Goal: Information Seeking & Learning: Compare options

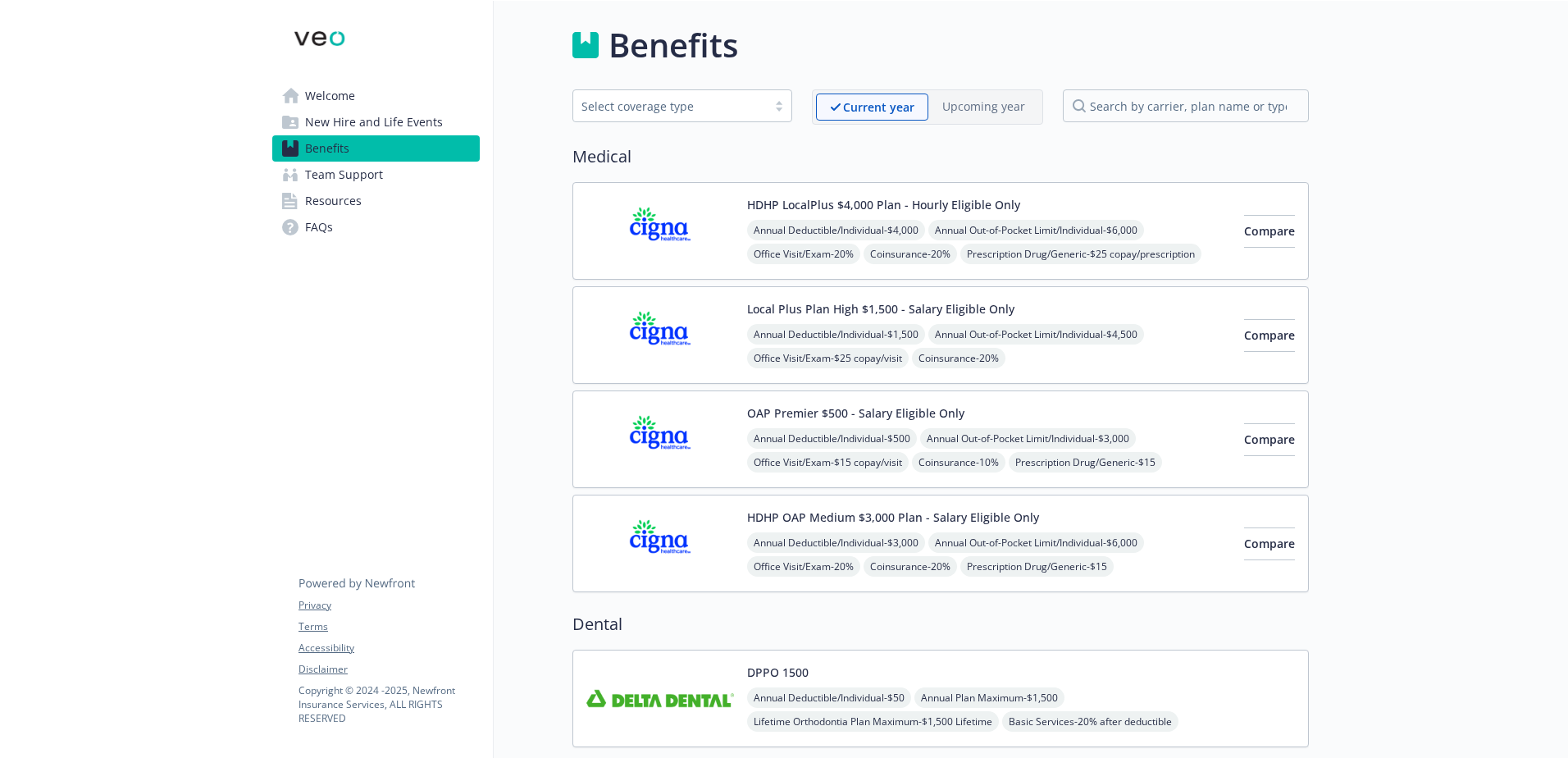
scroll to position [82, 0]
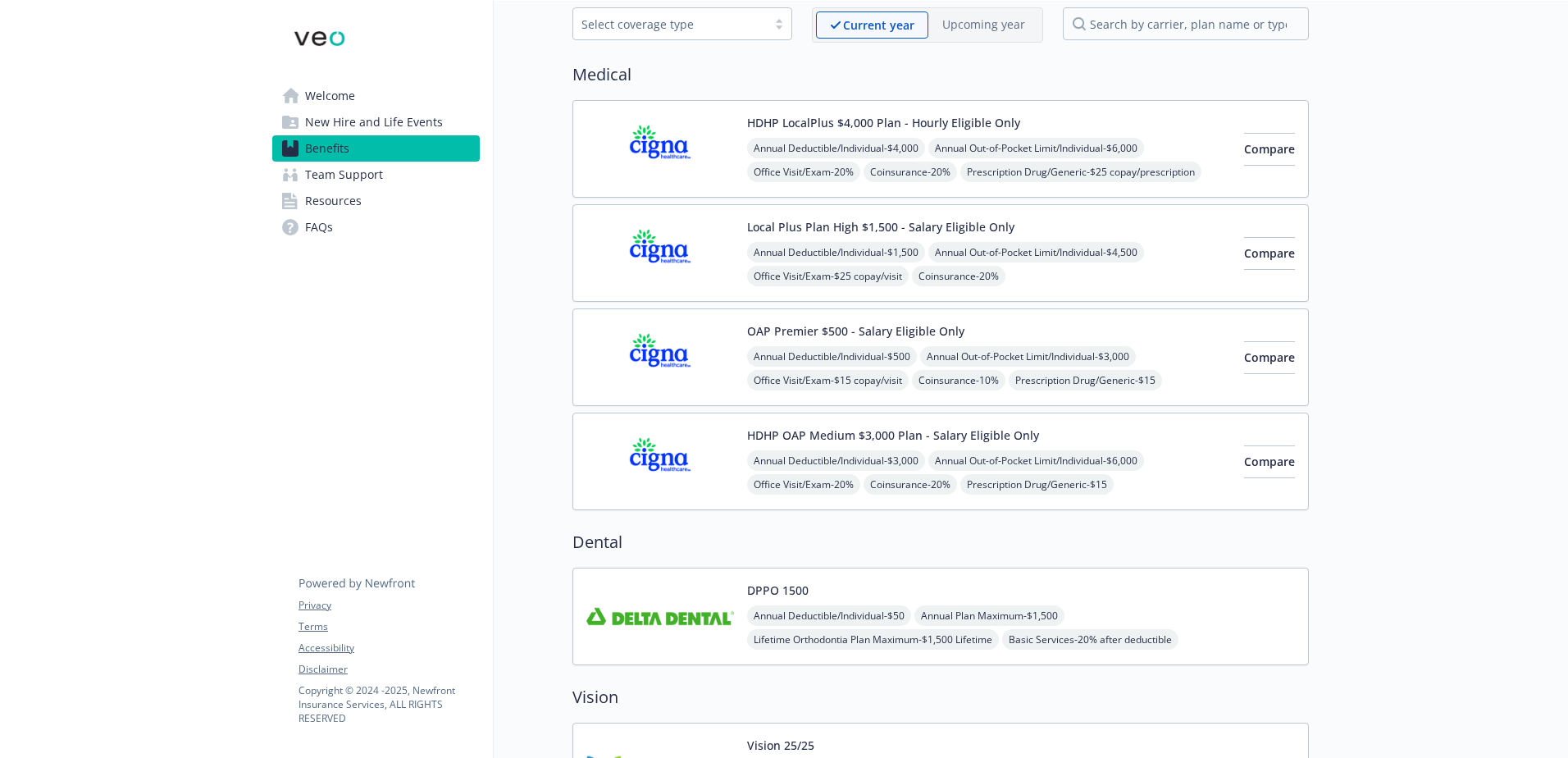
click at [694, 147] on img at bounding box center [660, 148] width 147 height 69
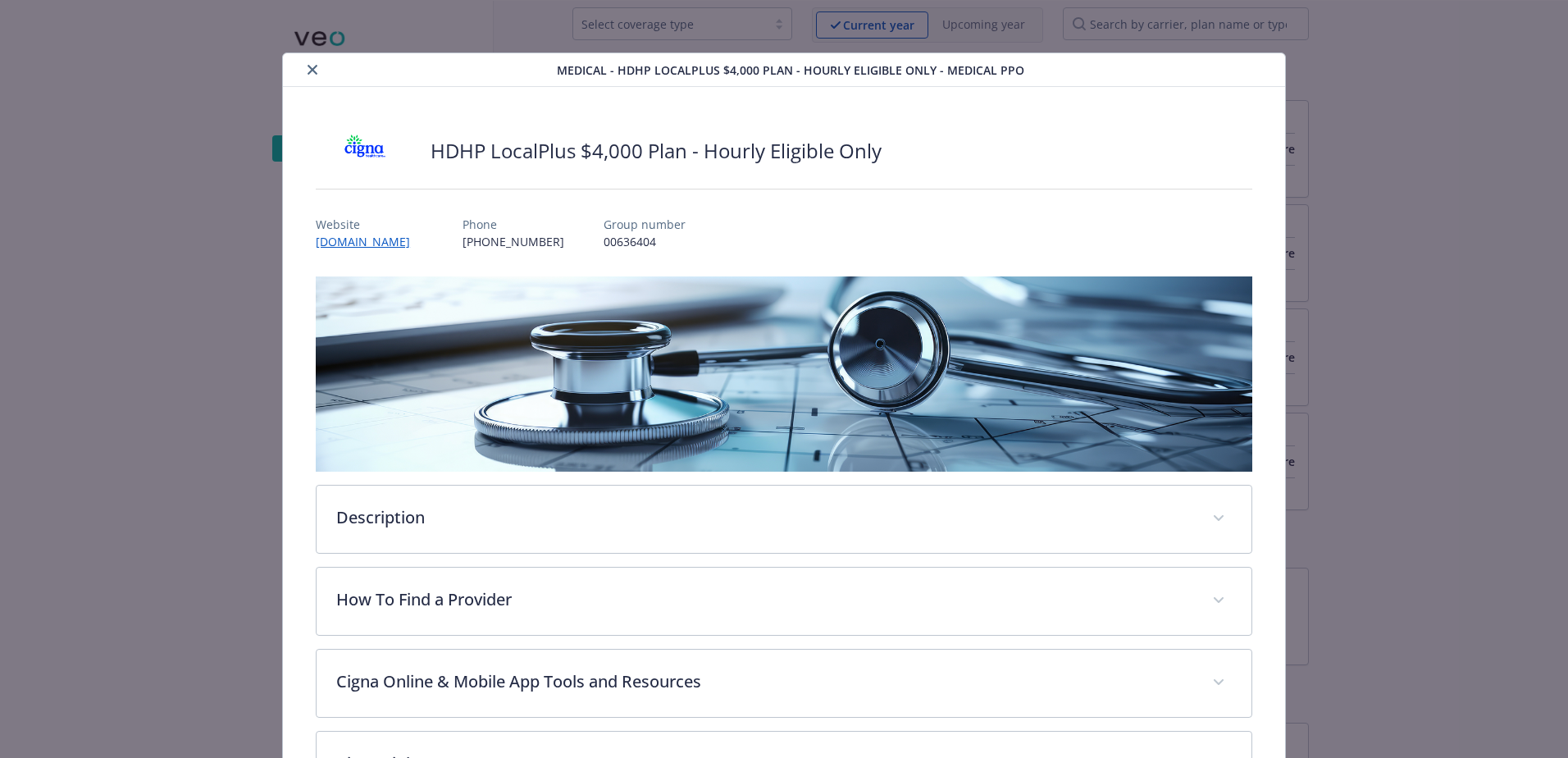
scroll to position [49, 0]
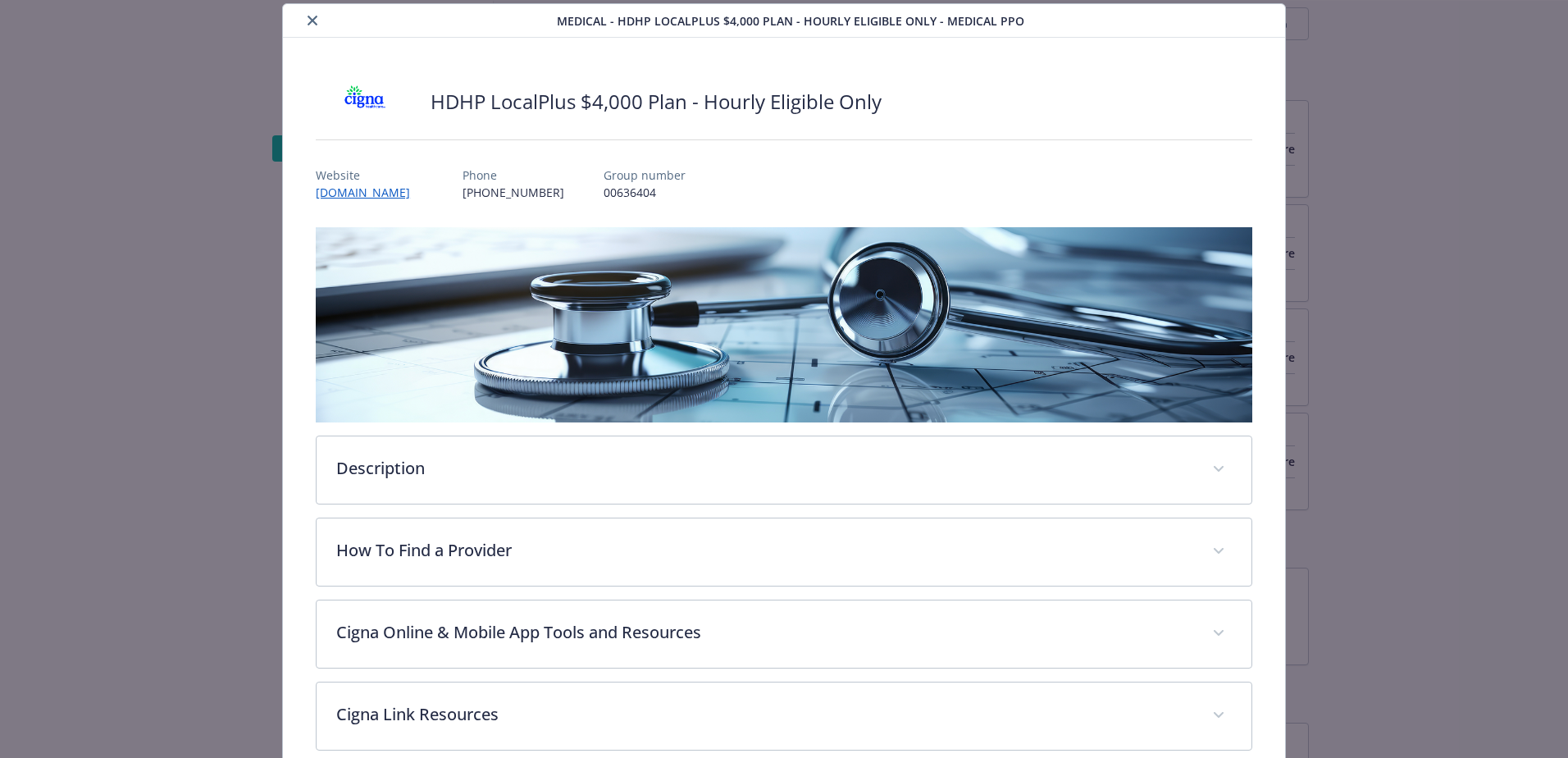
click at [317, 16] on button "close" at bounding box center [312, 21] width 20 height 20
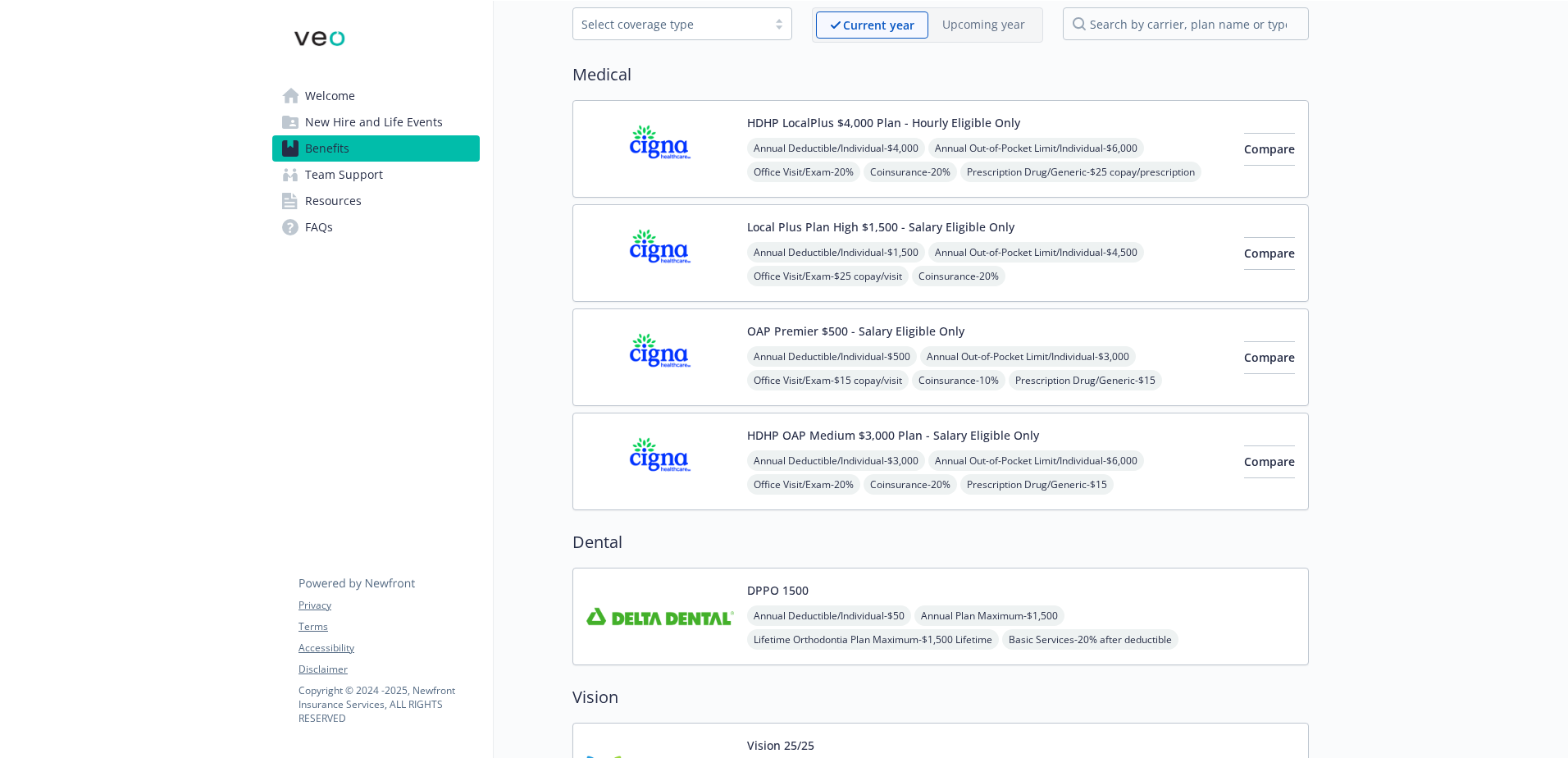
click at [778, 403] on div "OAP Premier $500 - Salary Eligible Only Annual Deductible/Individual - $500 Ann…" at bounding box center [940, 358] width 736 height 98
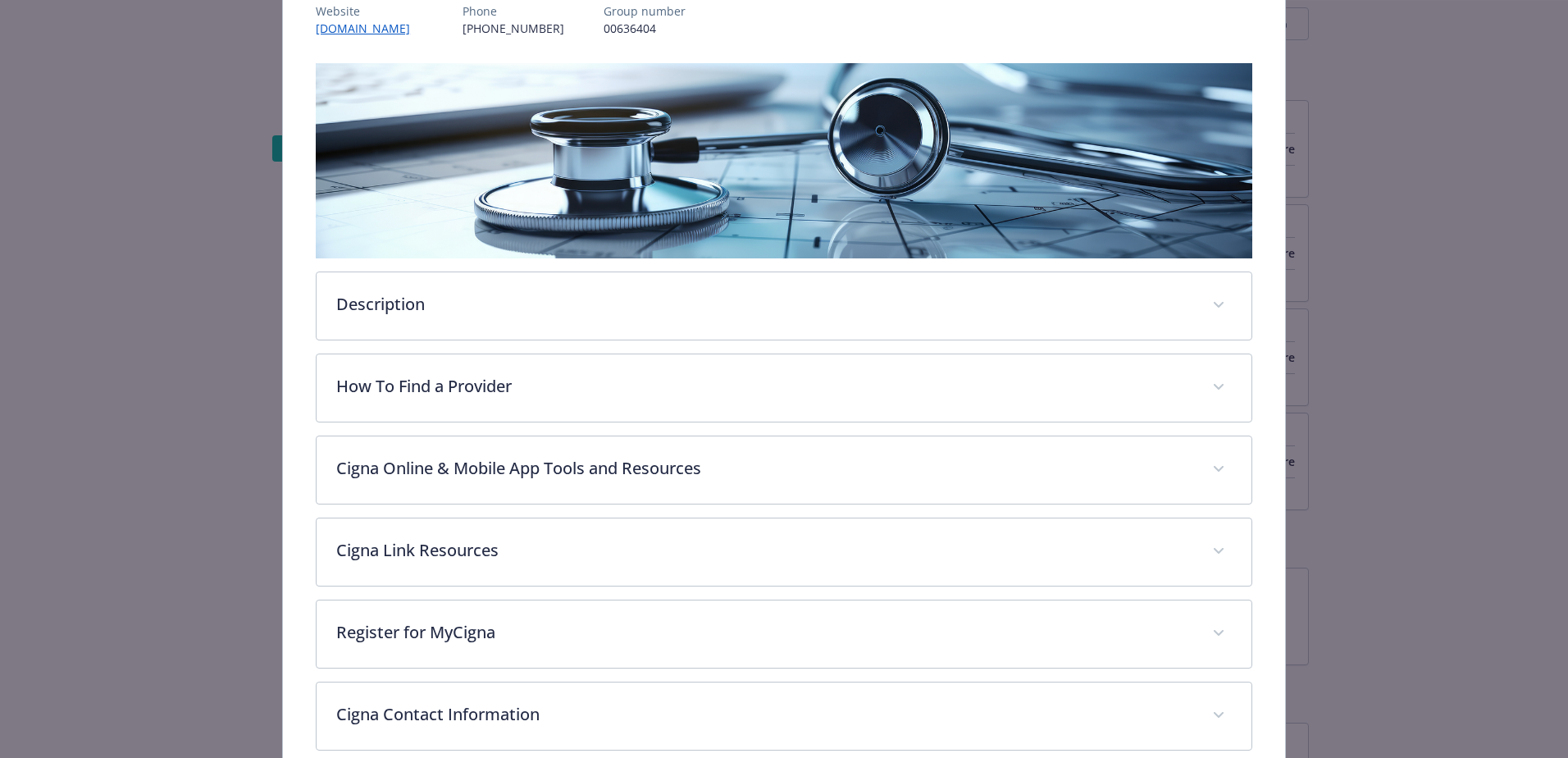
scroll to position [542, 0]
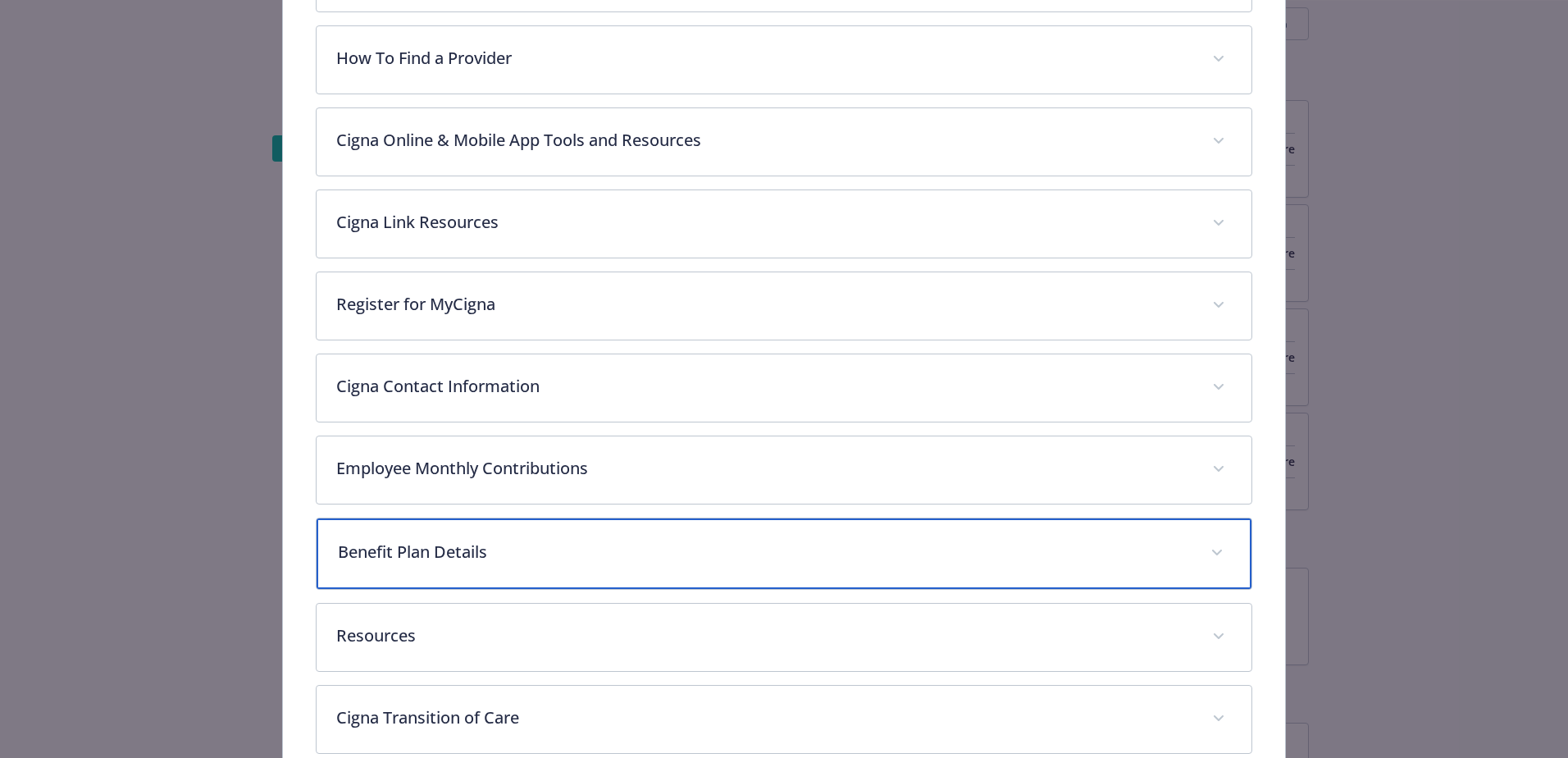
click at [451, 568] on div "Benefit Plan Details" at bounding box center [784, 554] width 935 height 70
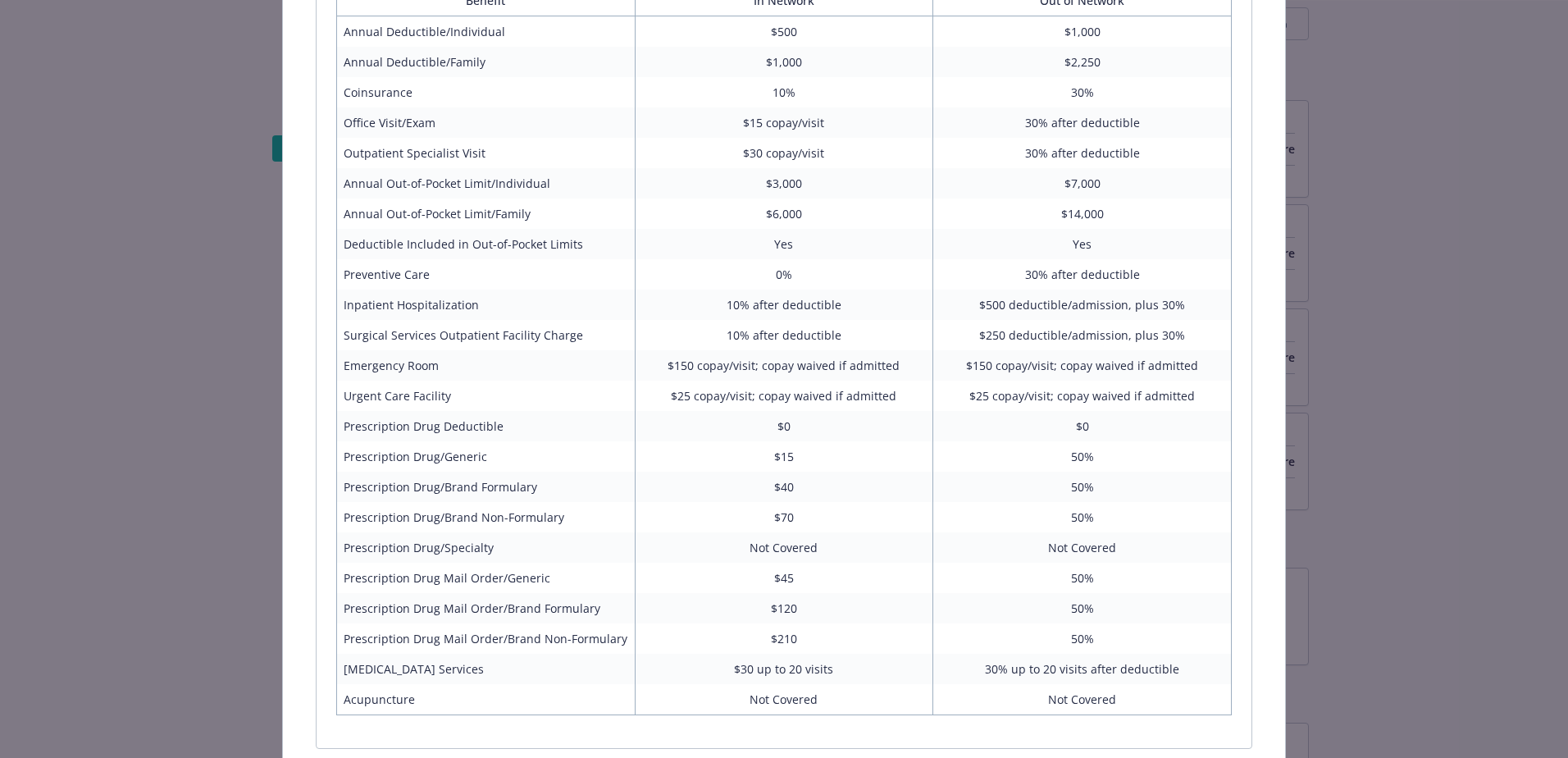
scroll to position [831, 0]
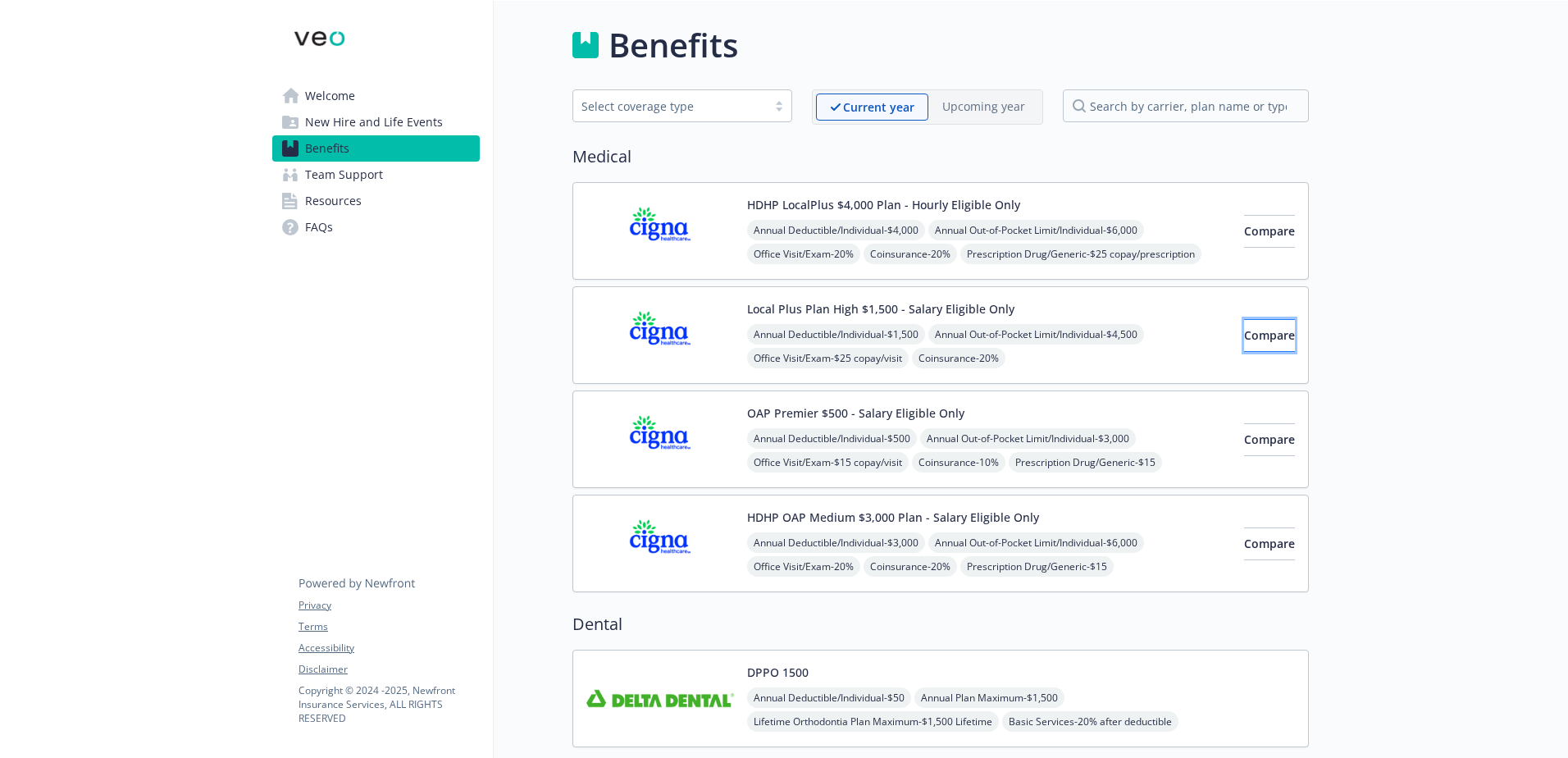
click at [1245, 333] on button "Compare" at bounding box center [1270, 336] width 51 height 33
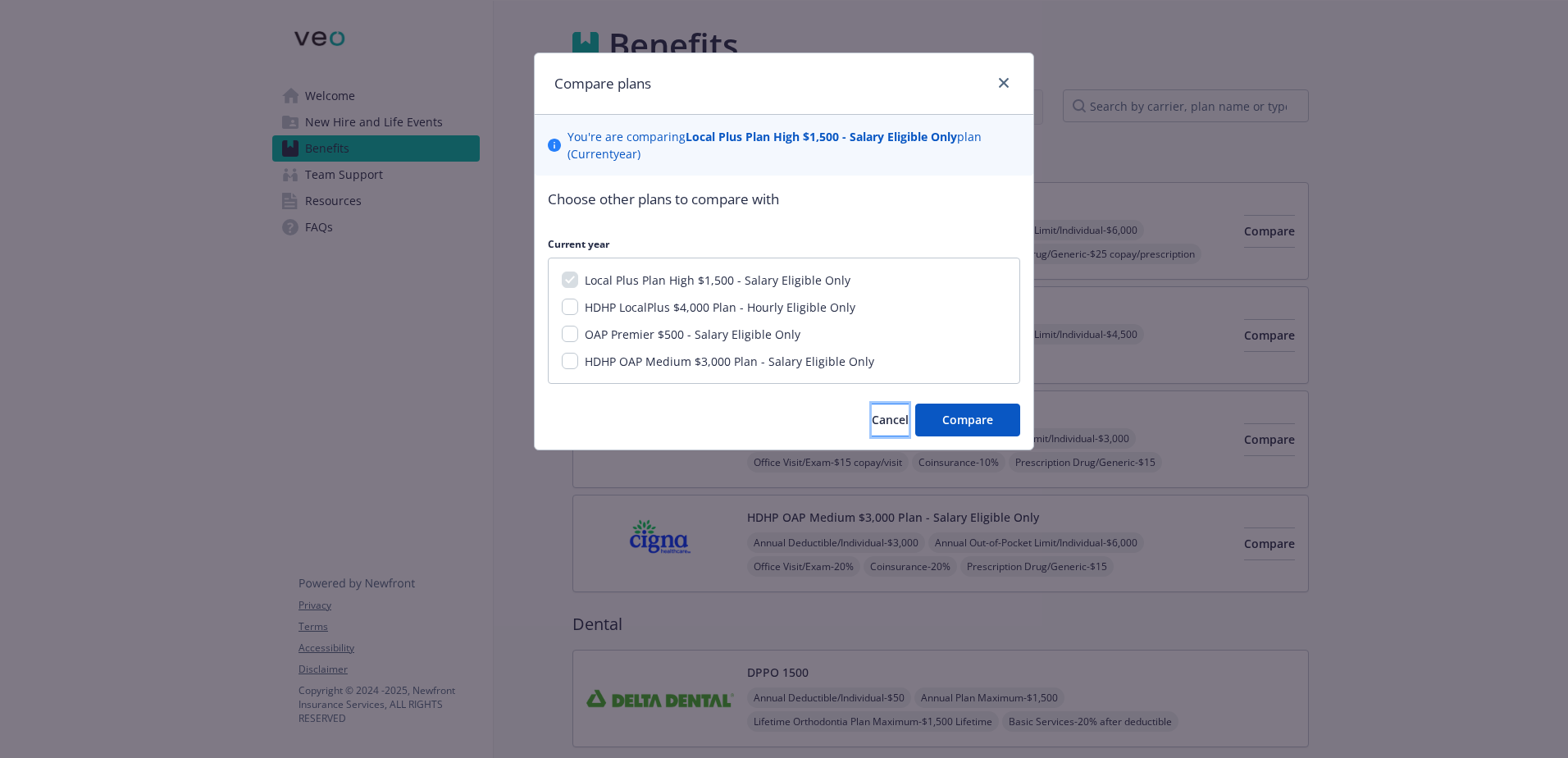
click at [878, 425] on span "Cancel" at bounding box center [890, 420] width 37 height 16
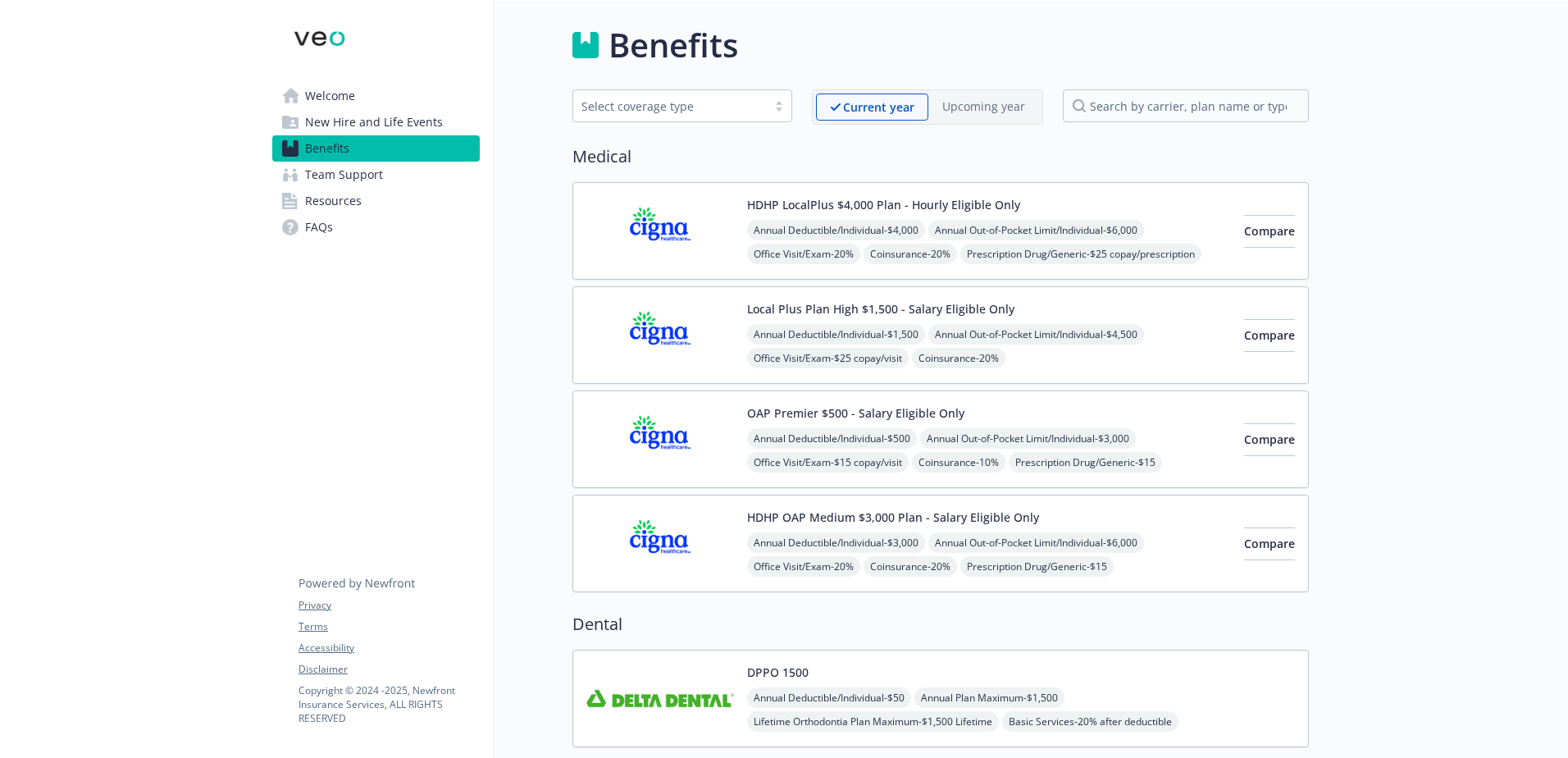
click at [722, 320] on img at bounding box center [660, 335] width 147 height 69
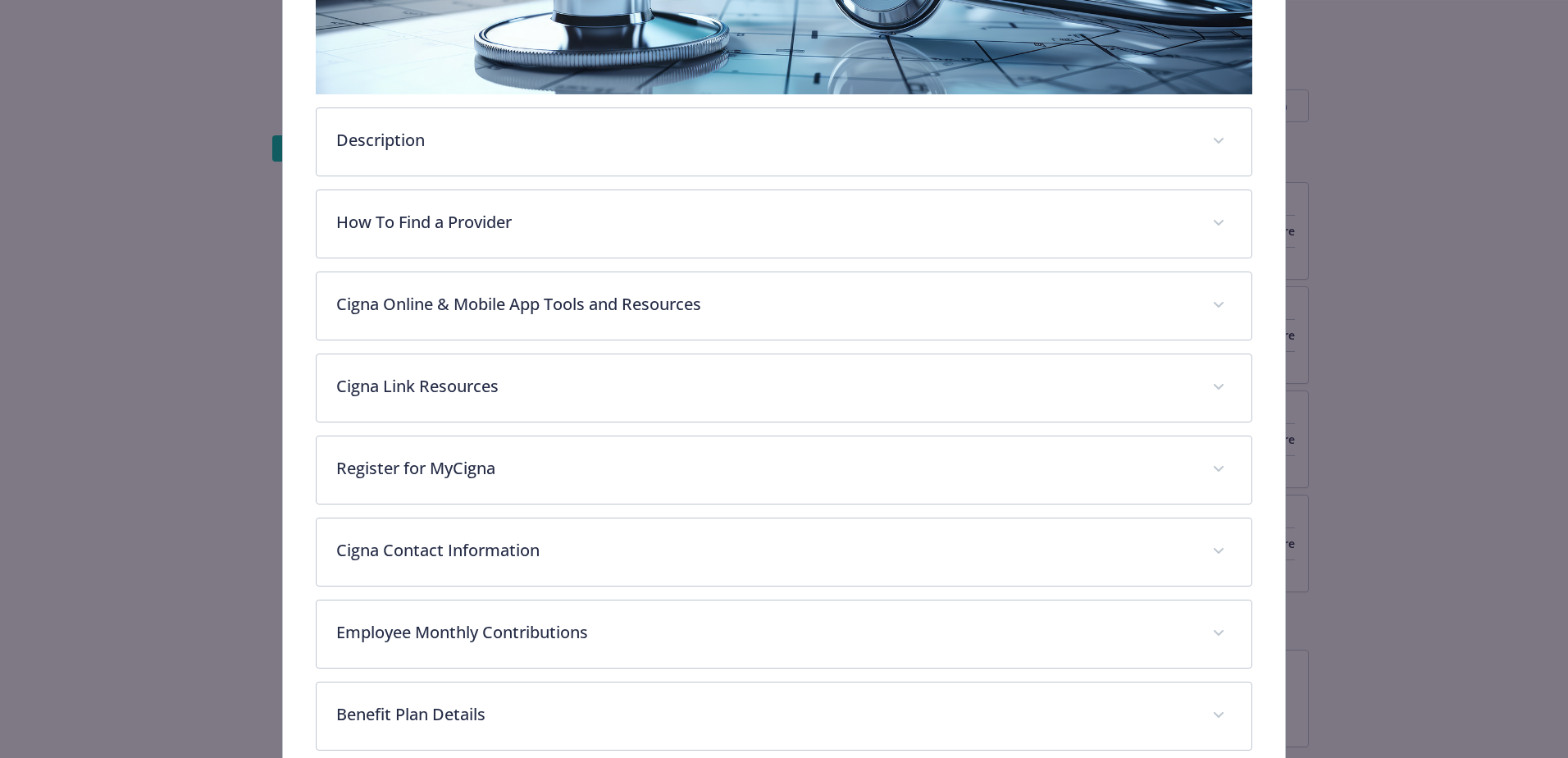
scroll to position [542, 0]
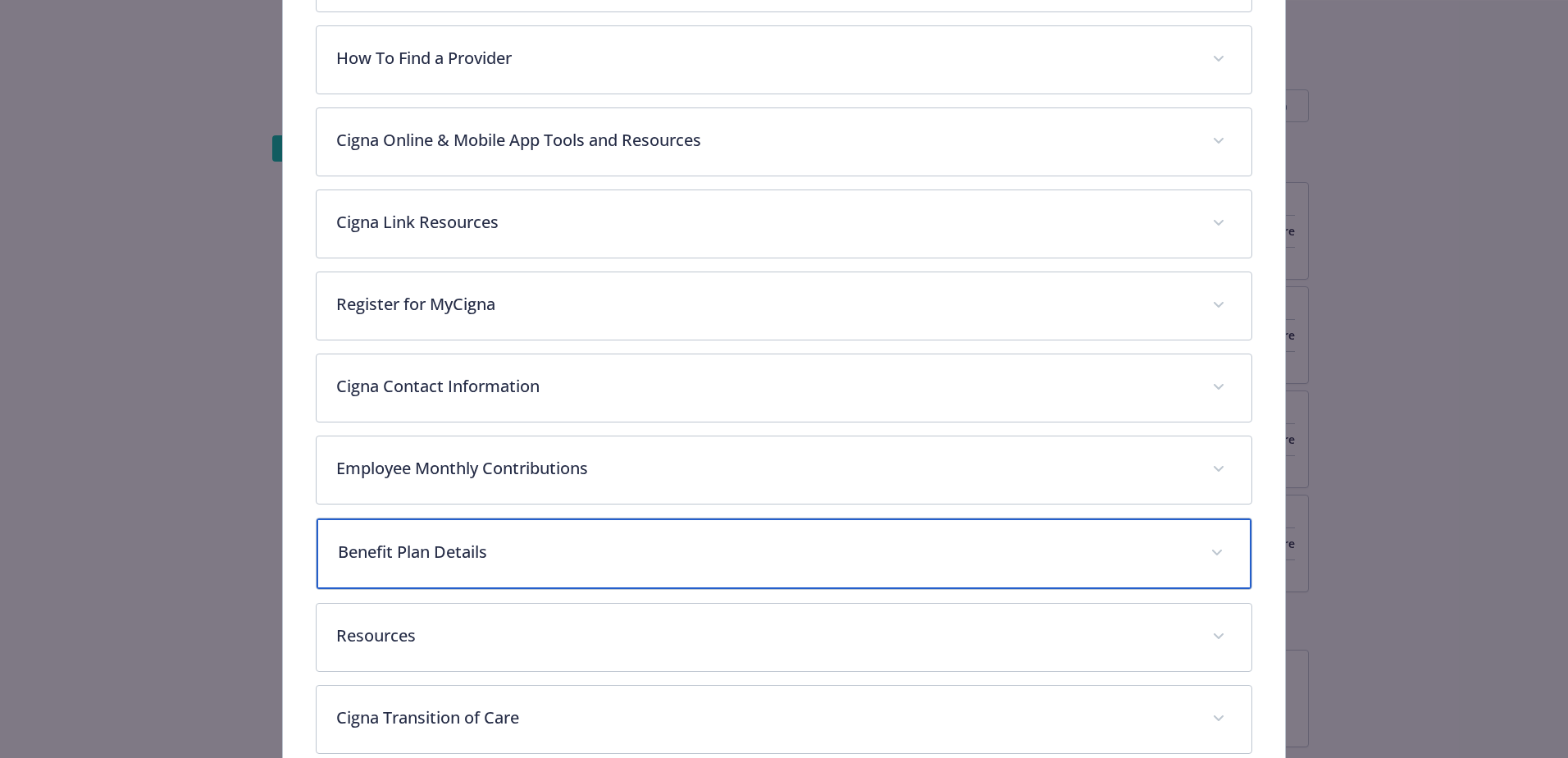
click at [499, 552] on p "Benefit Plan Details" at bounding box center [764, 552] width 853 height 24
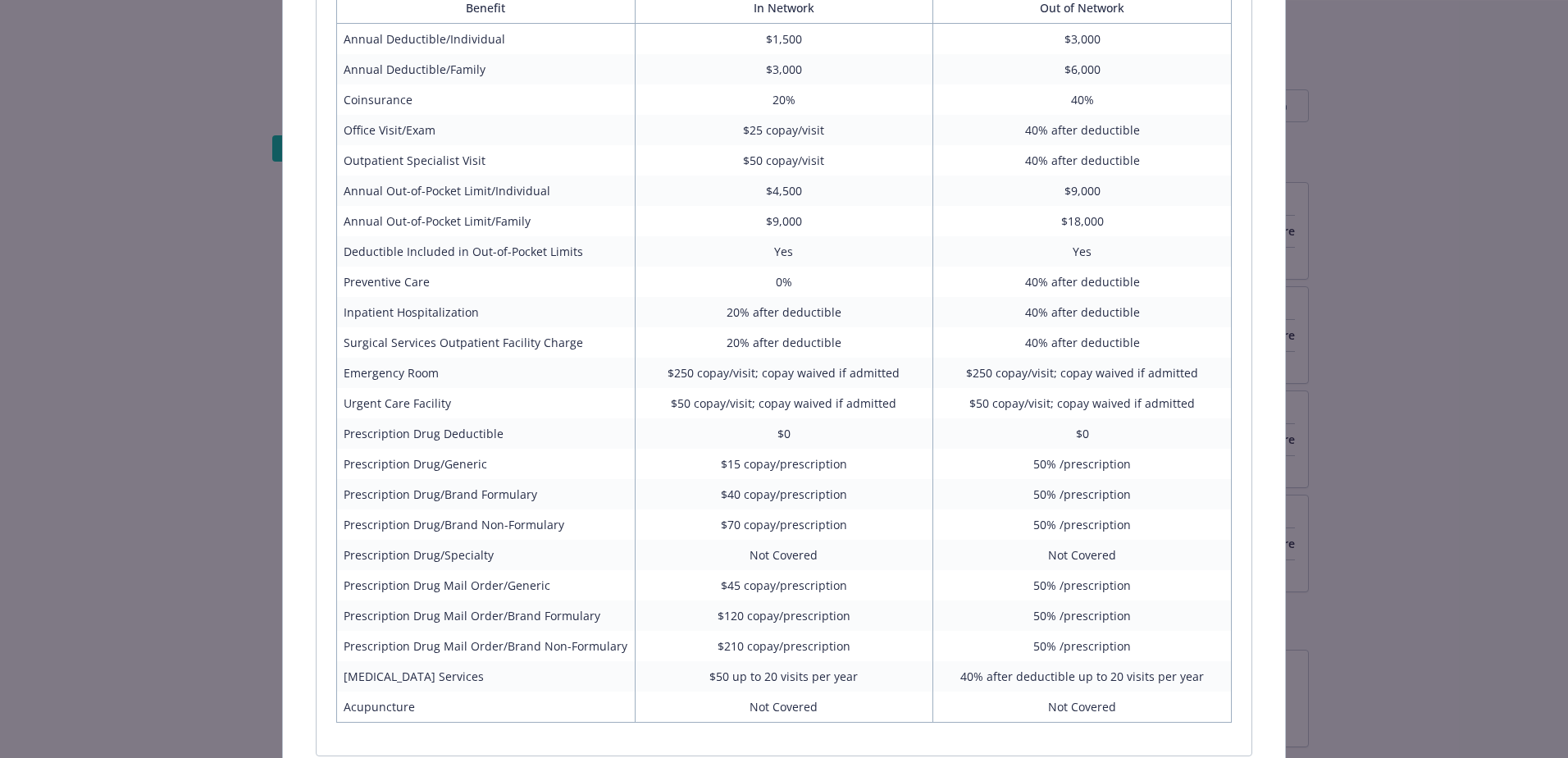
scroll to position [985, 0]
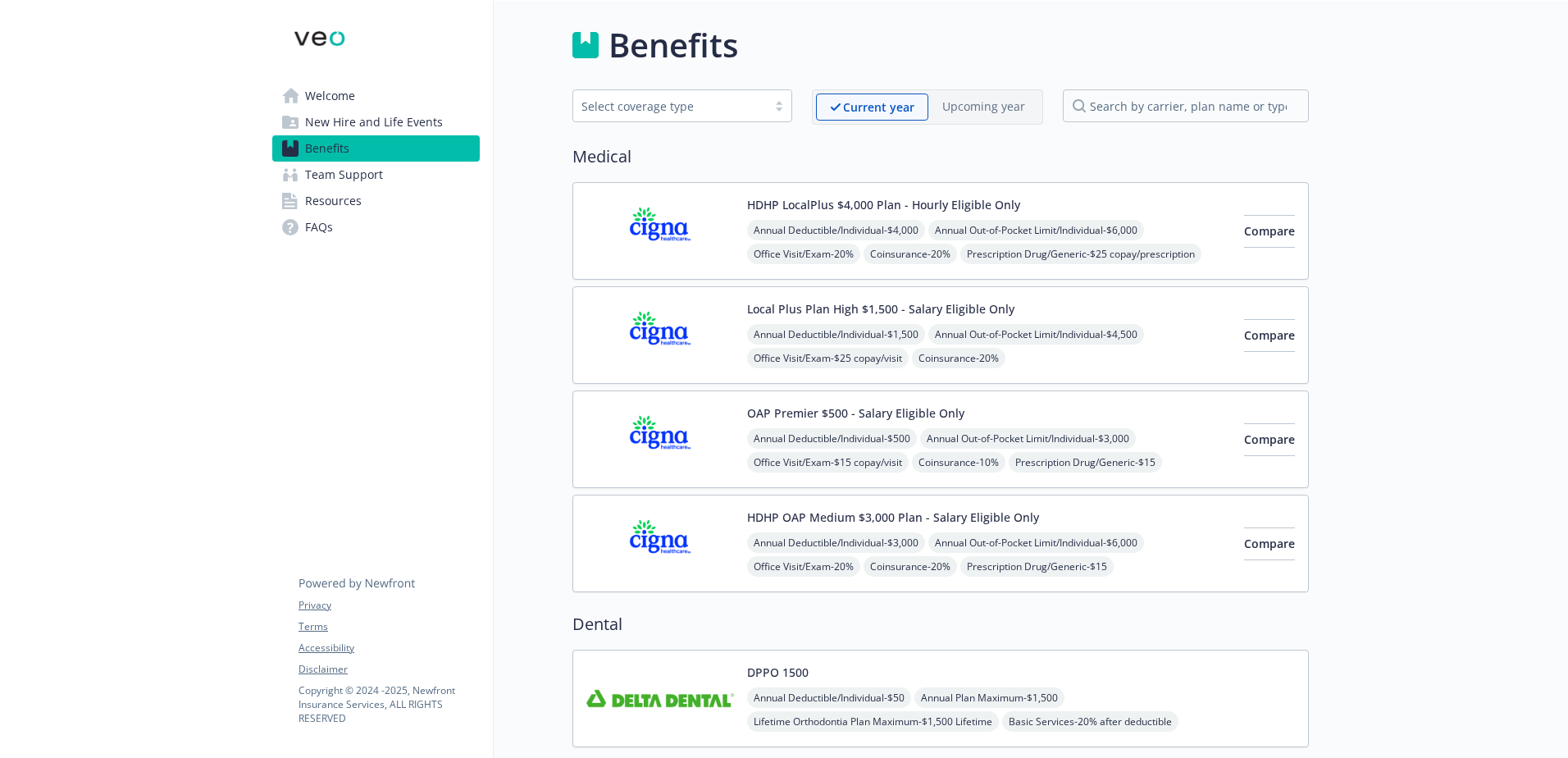
click at [729, 526] on img at bounding box center [660, 543] width 147 height 69
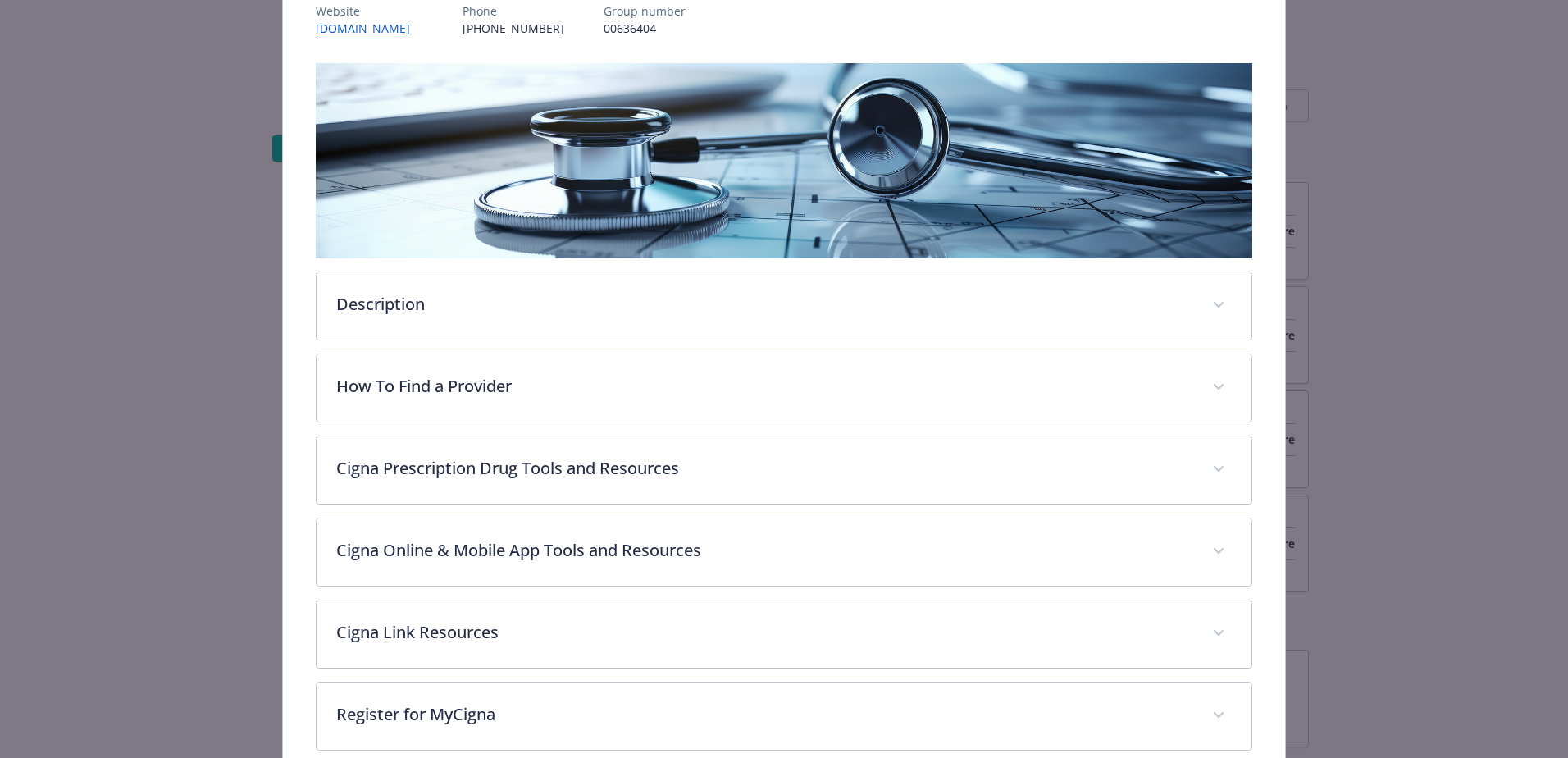
scroll to position [460, 0]
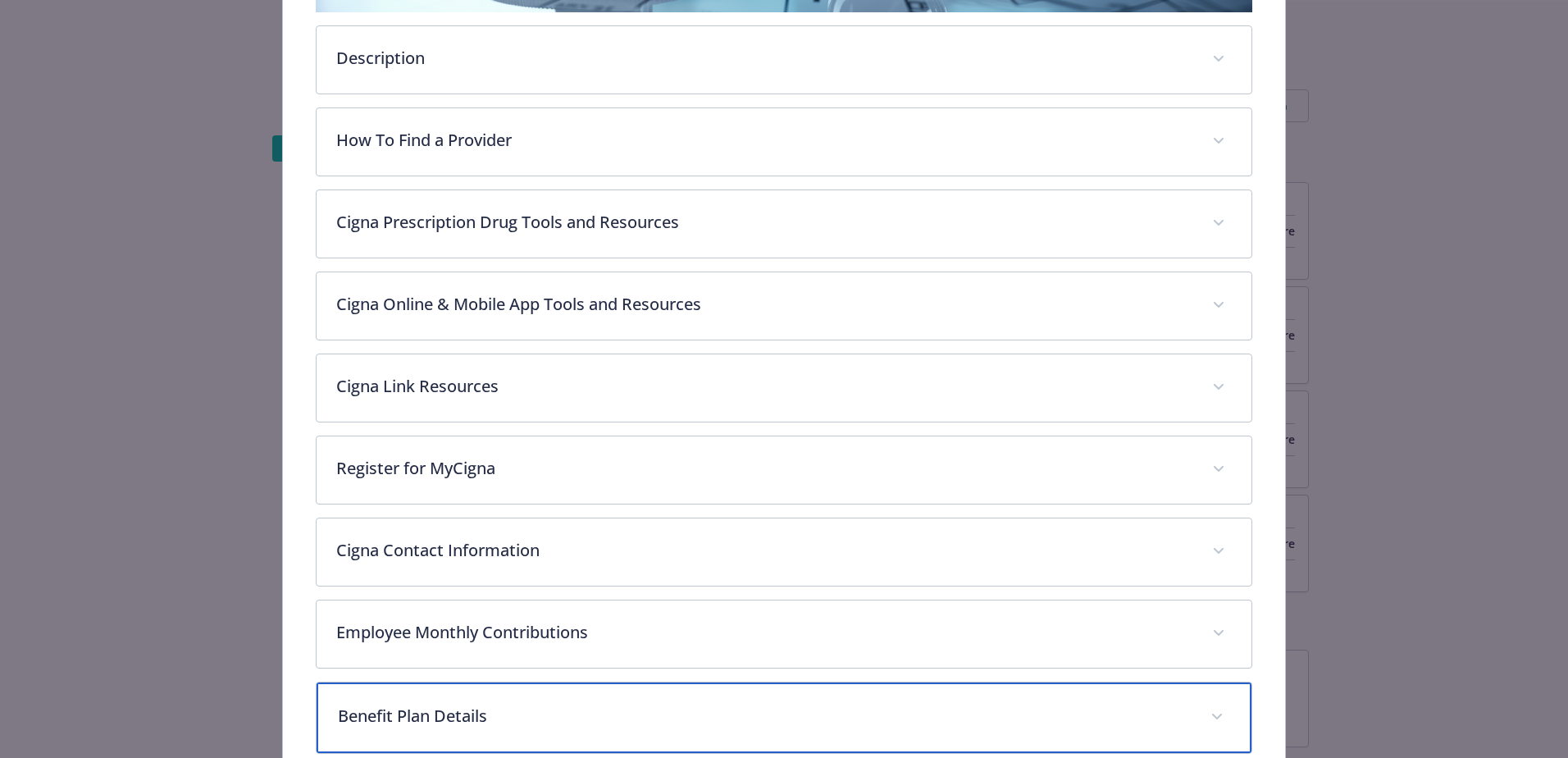
click at [414, 695] on div "Benefit Plan Details" at bounding box center [784, 718] width 935 height 70
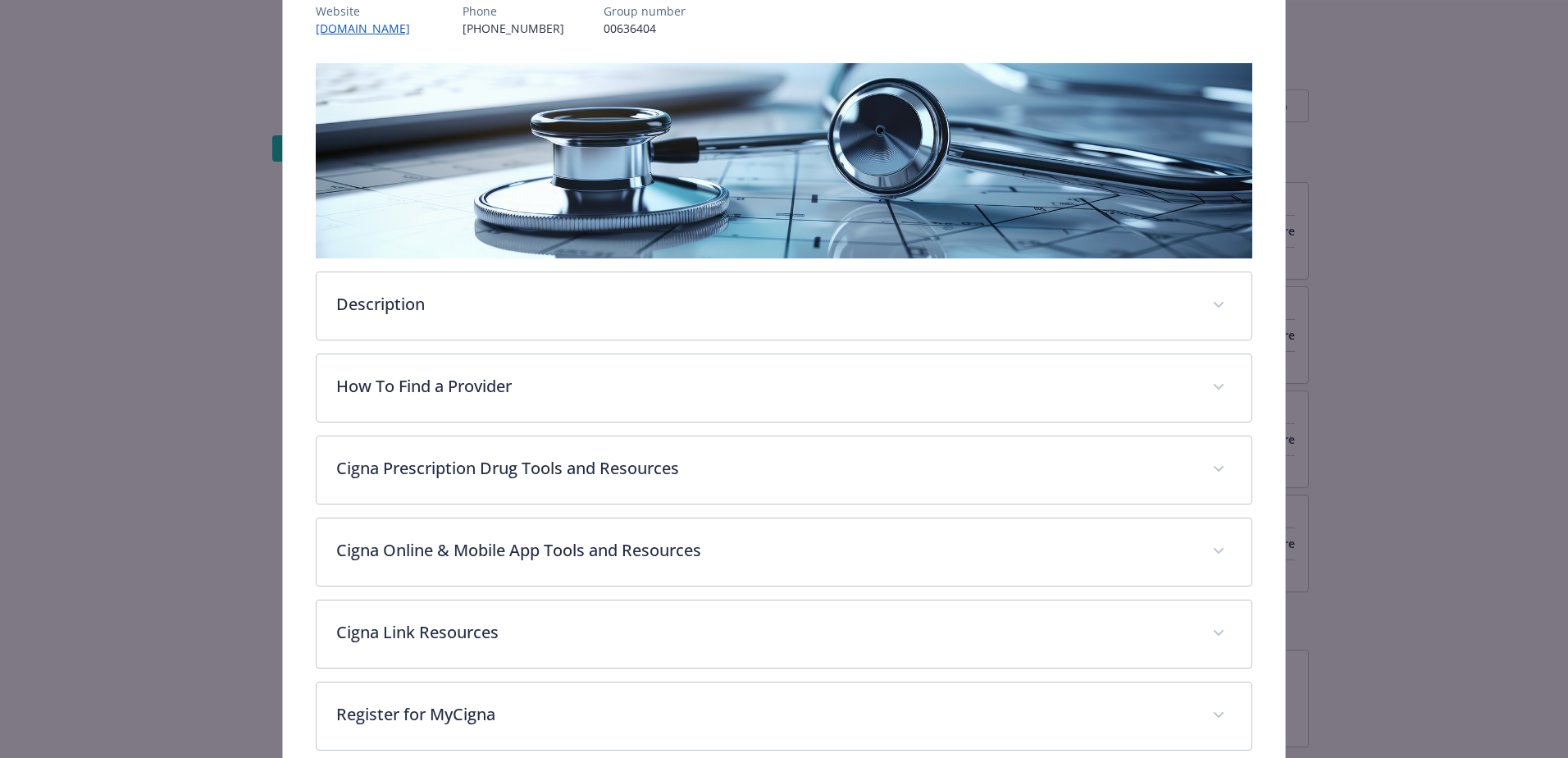
scroll to position [0, 0]
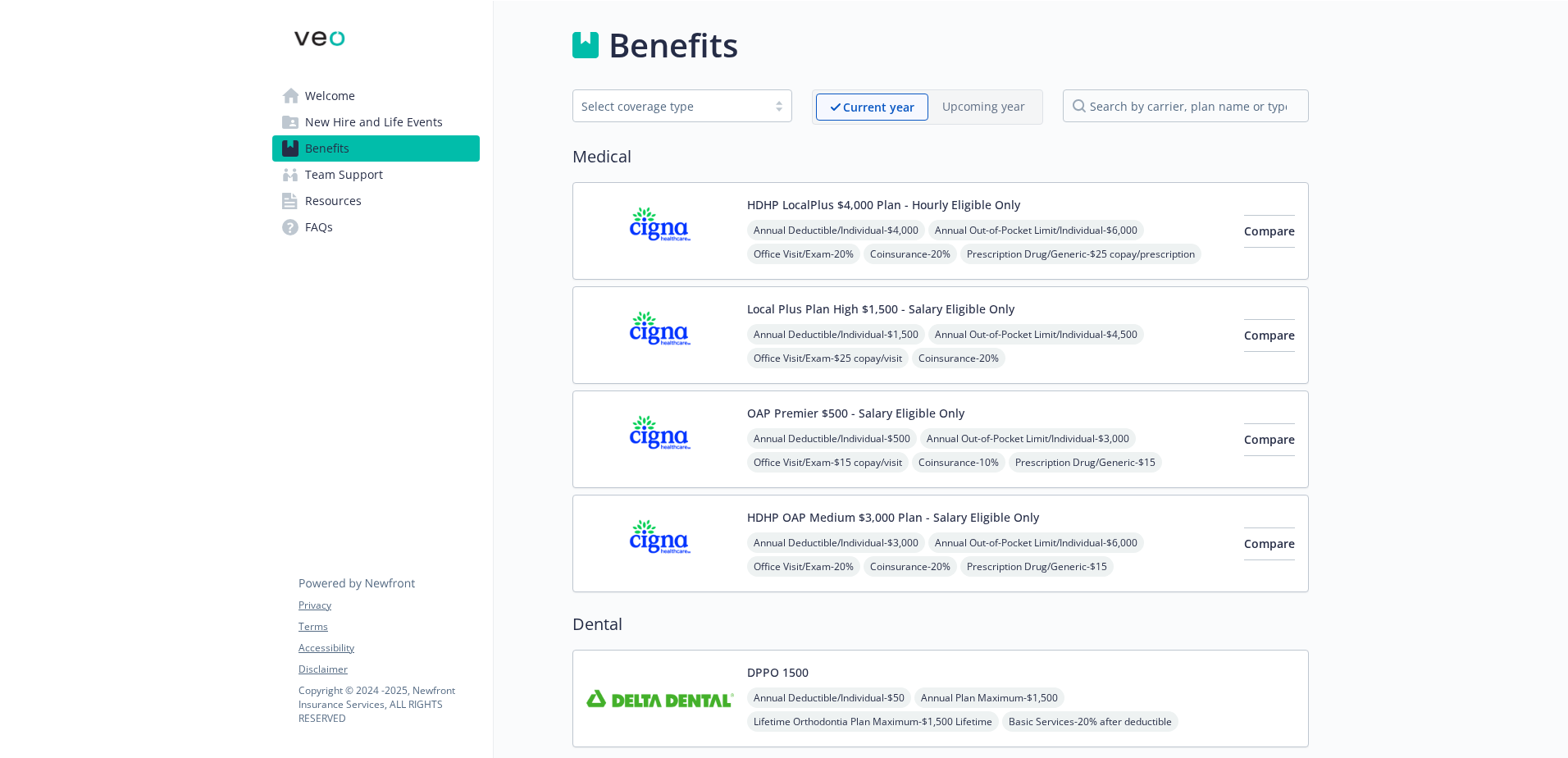
scroll to position [164, 0]
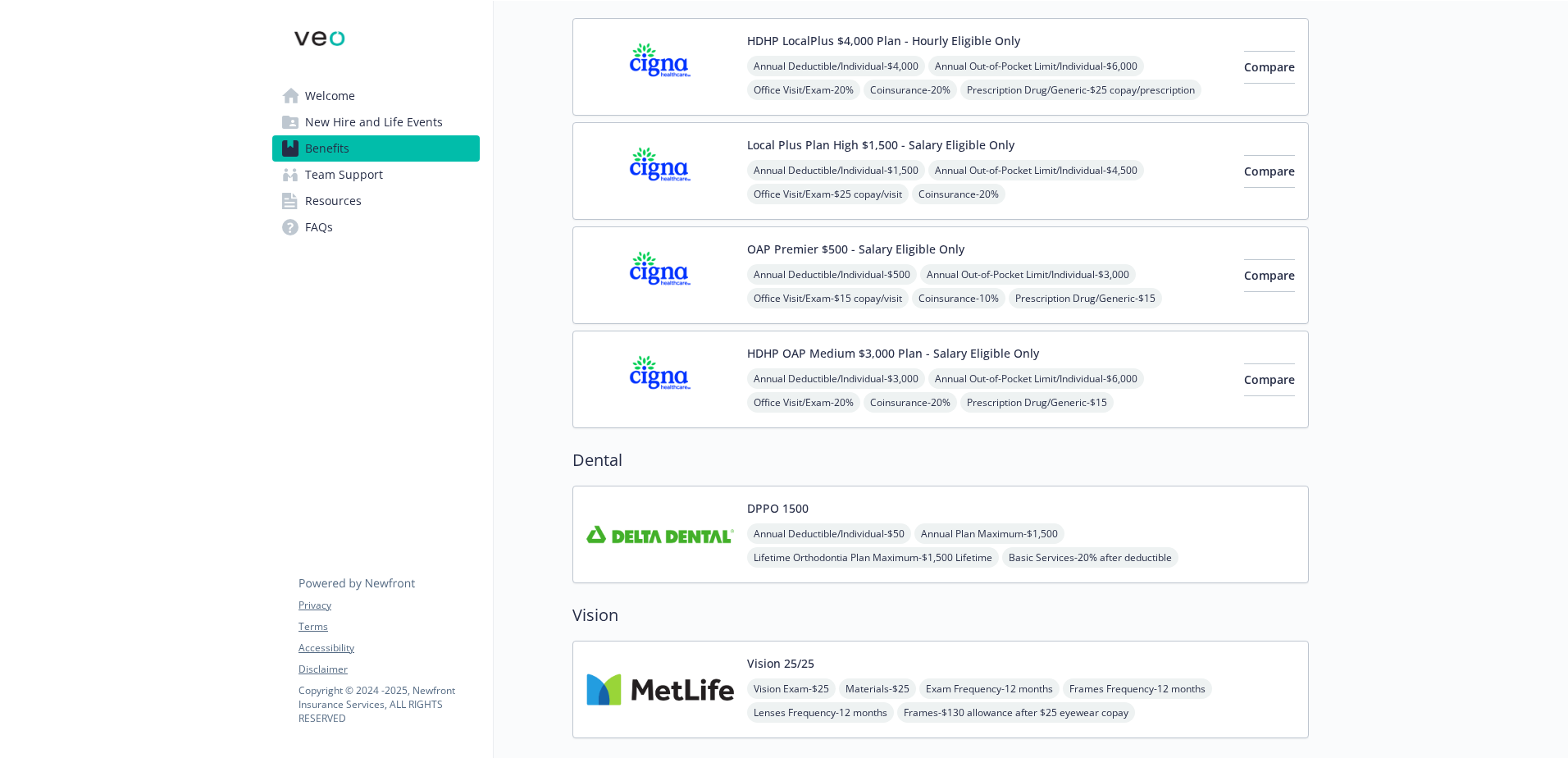
click at [869, 44] on button "HDHP LocalPlus $4,000 Plan - Hourly Eligible Only" at bounding box center [884, 41] width 273 height 18
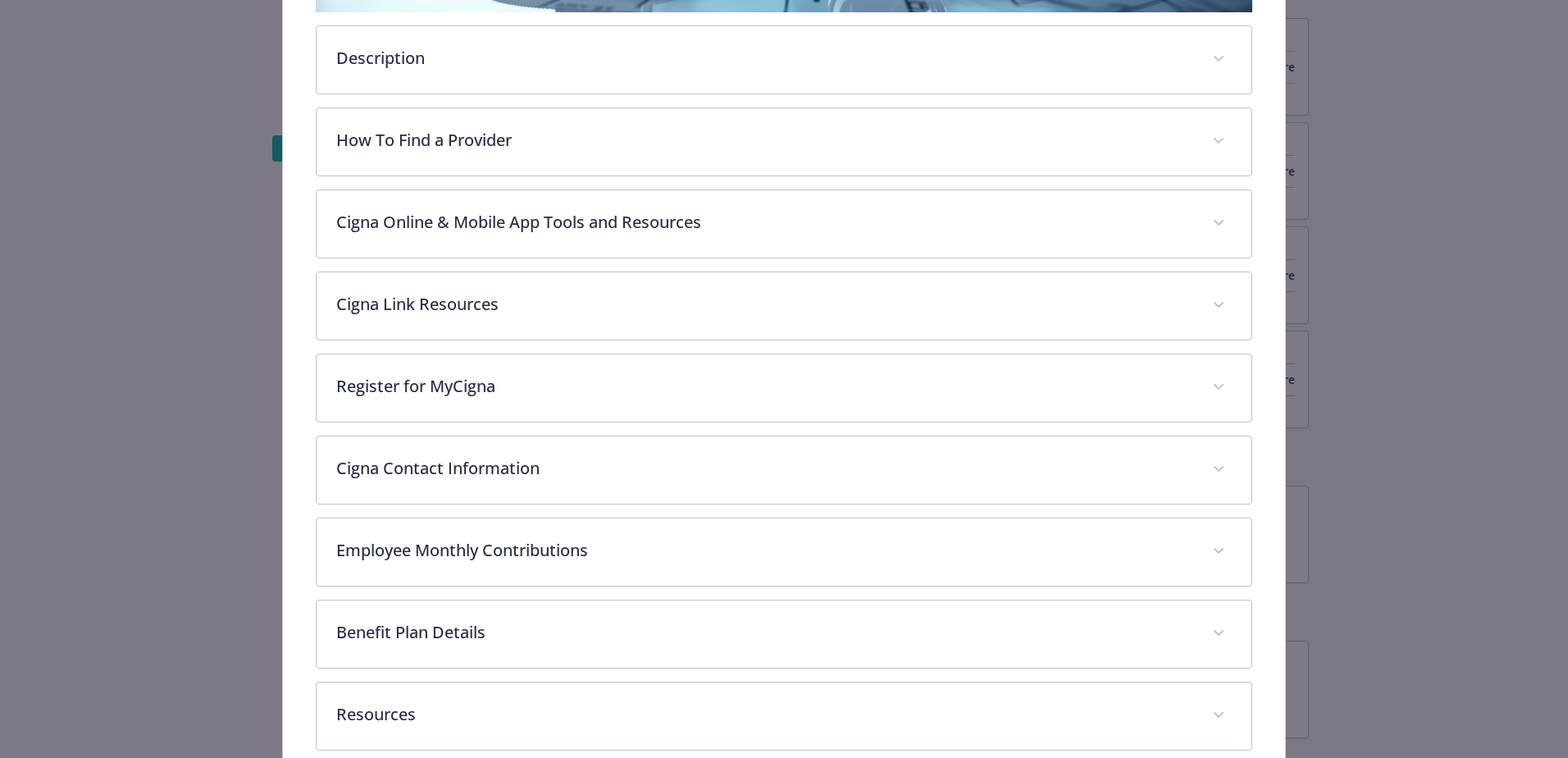
scroll to position [542, 0]
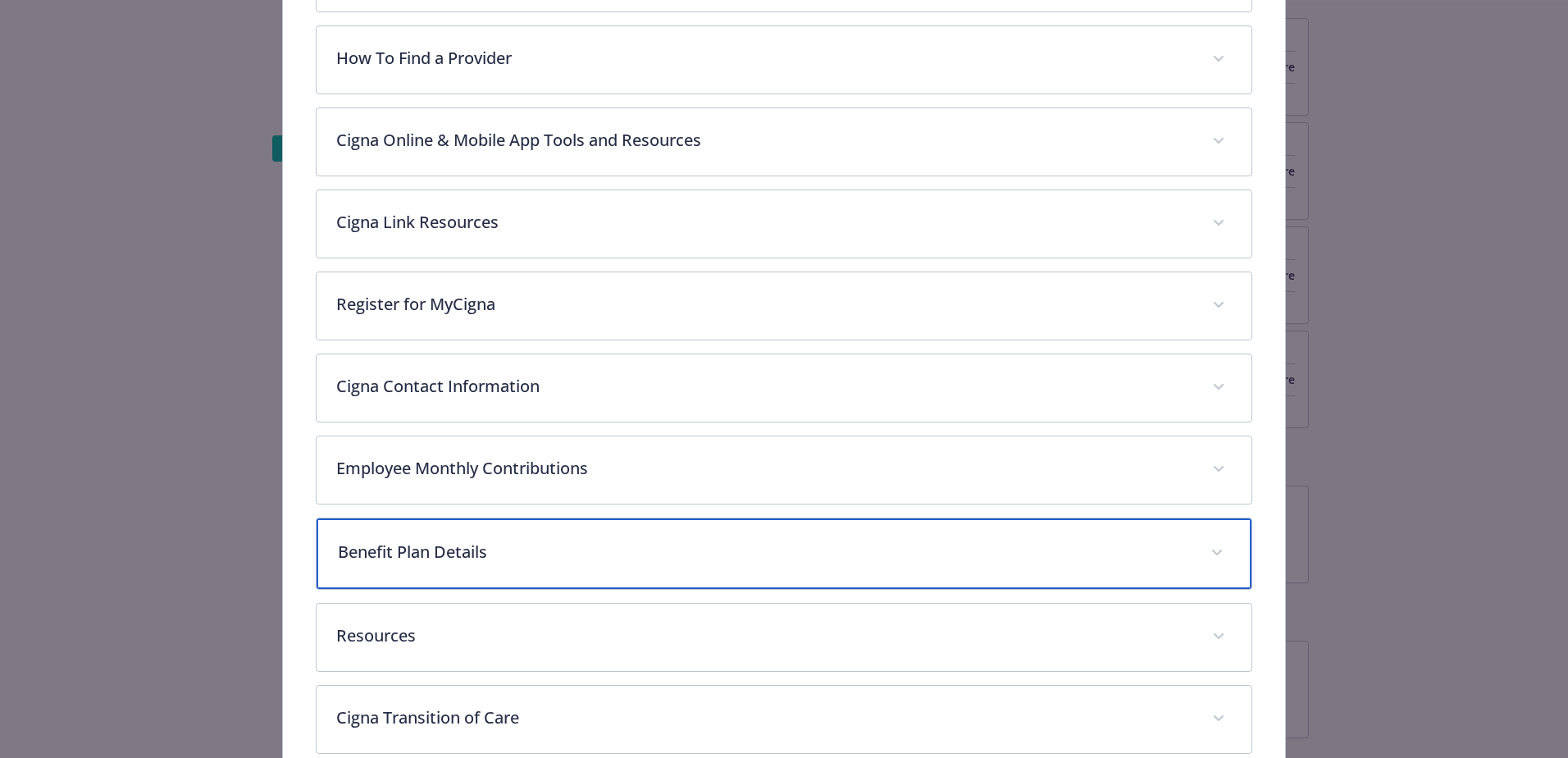
click at [487, 569] on div "Benefit Plan Details" at bounding box center [784, 554] width 935 height 70
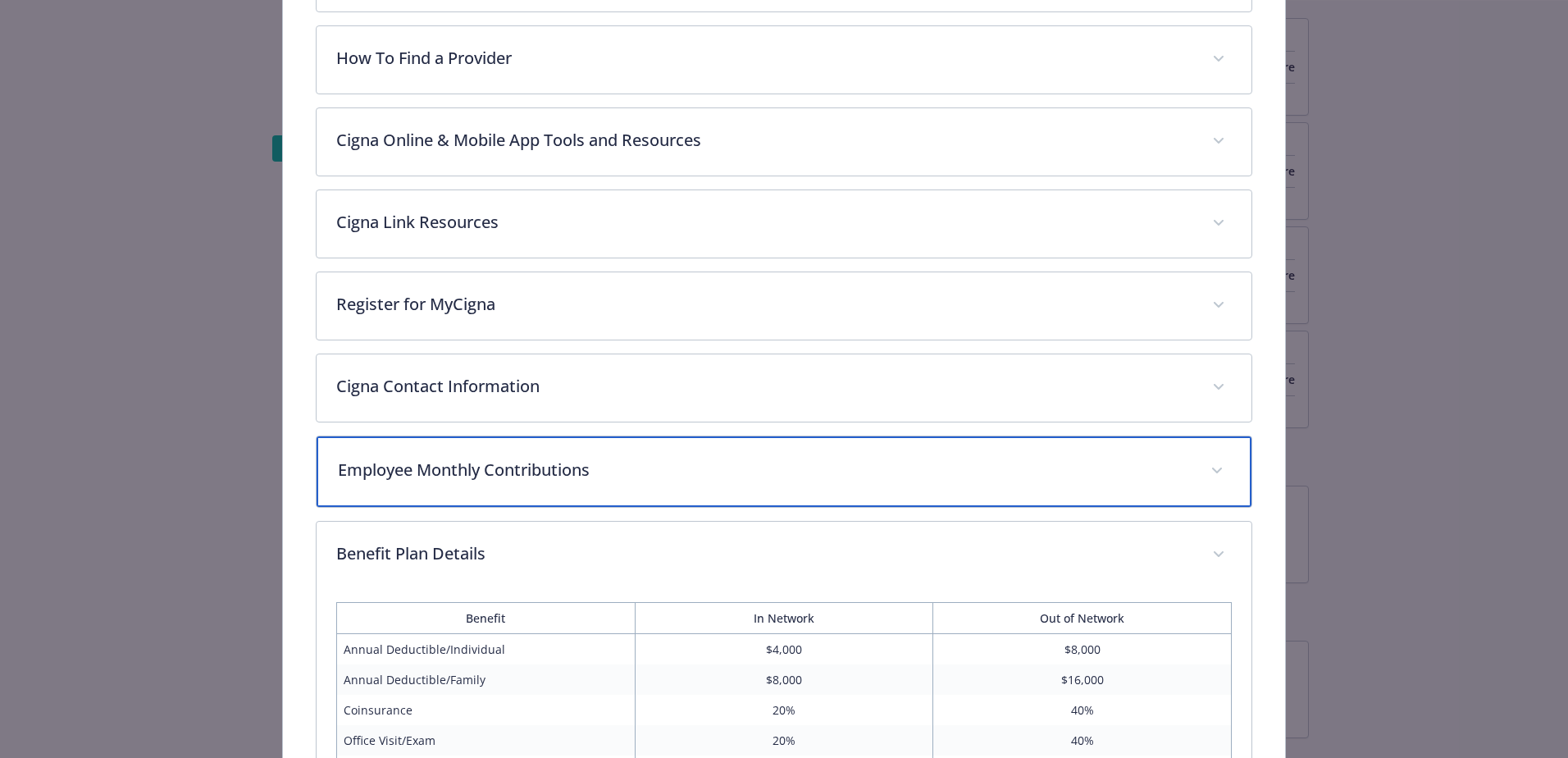
click at [470, 449] on div "Employee Monthly Contributions" at bounding box center [784, 472] width 935 height 70
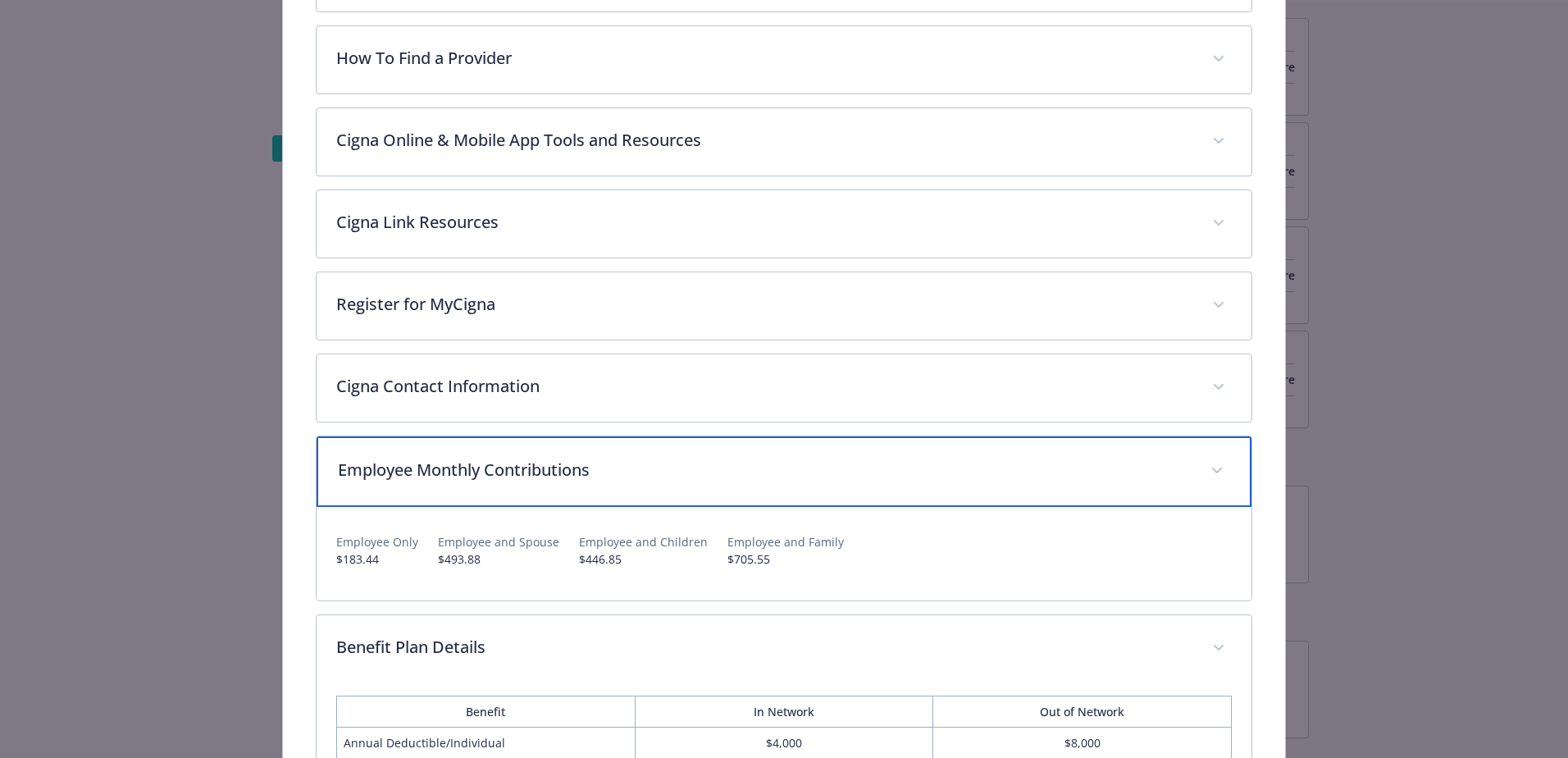
scroll to position [295, 0]
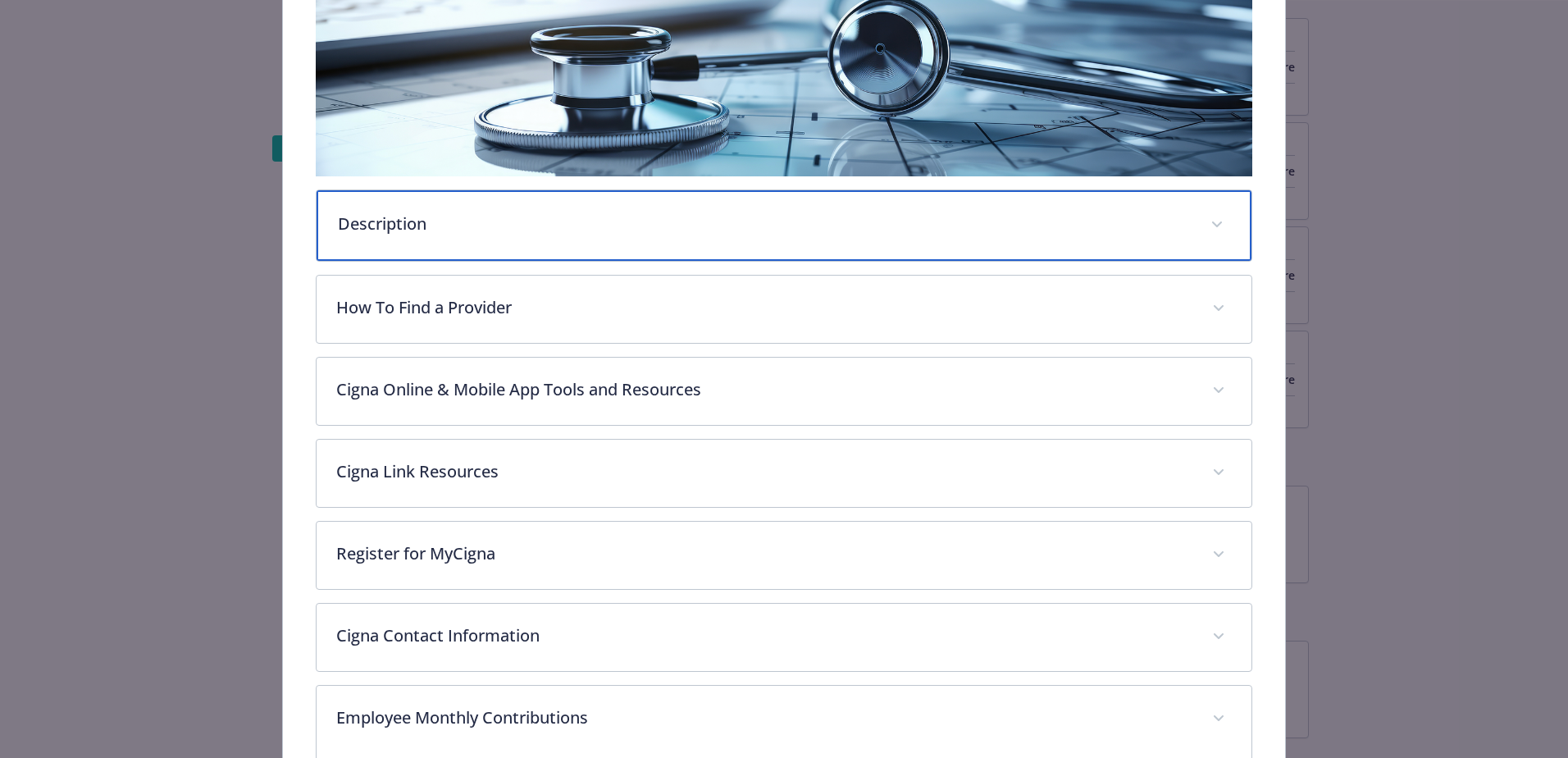
click at [474, 230] on p "Description" at bounding box center [764, 224] width 853 height 24
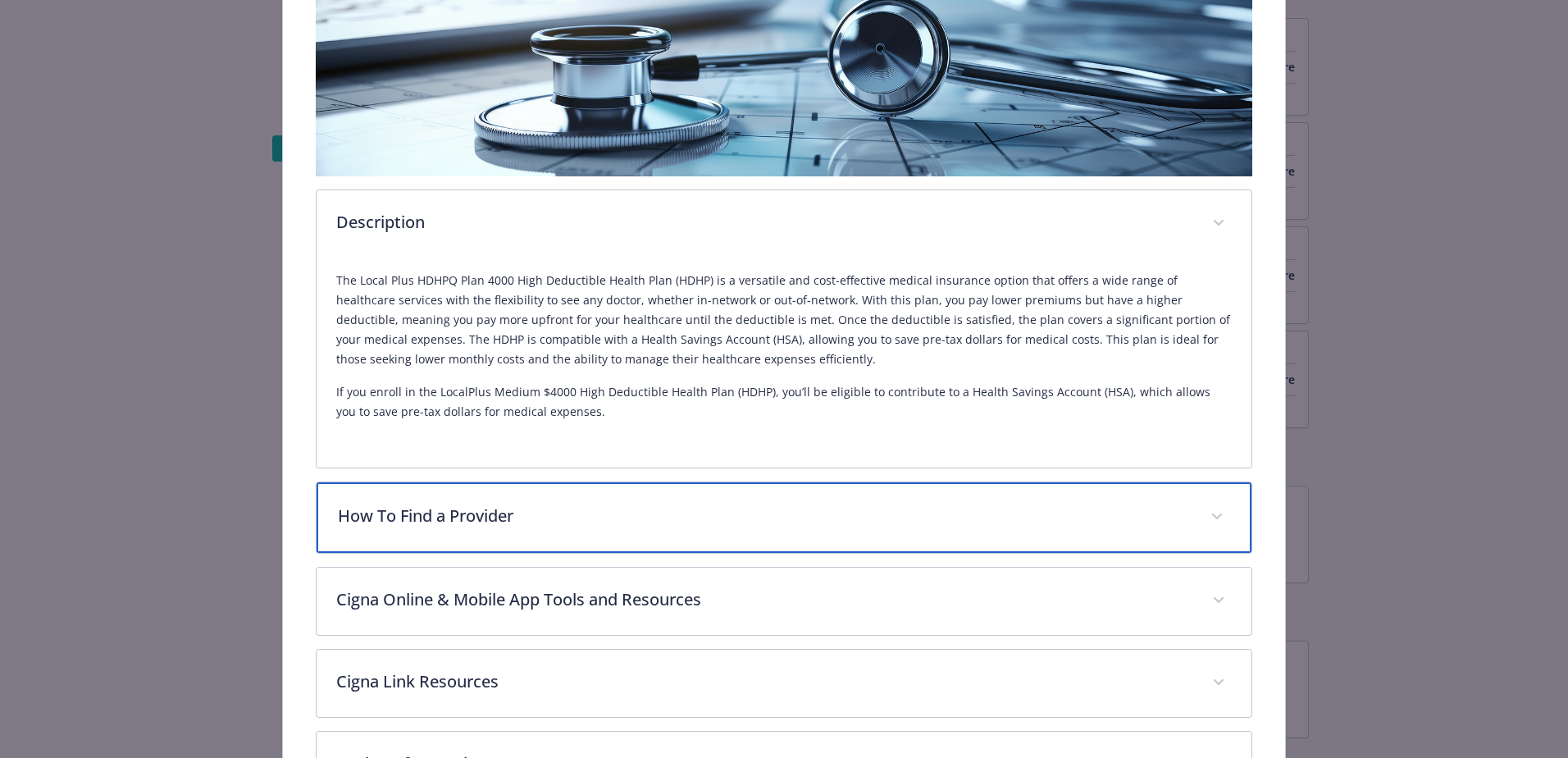
click at [596, 533] on div "How To Find a Provider" at bounding box center [784, 518] width 935 height 70
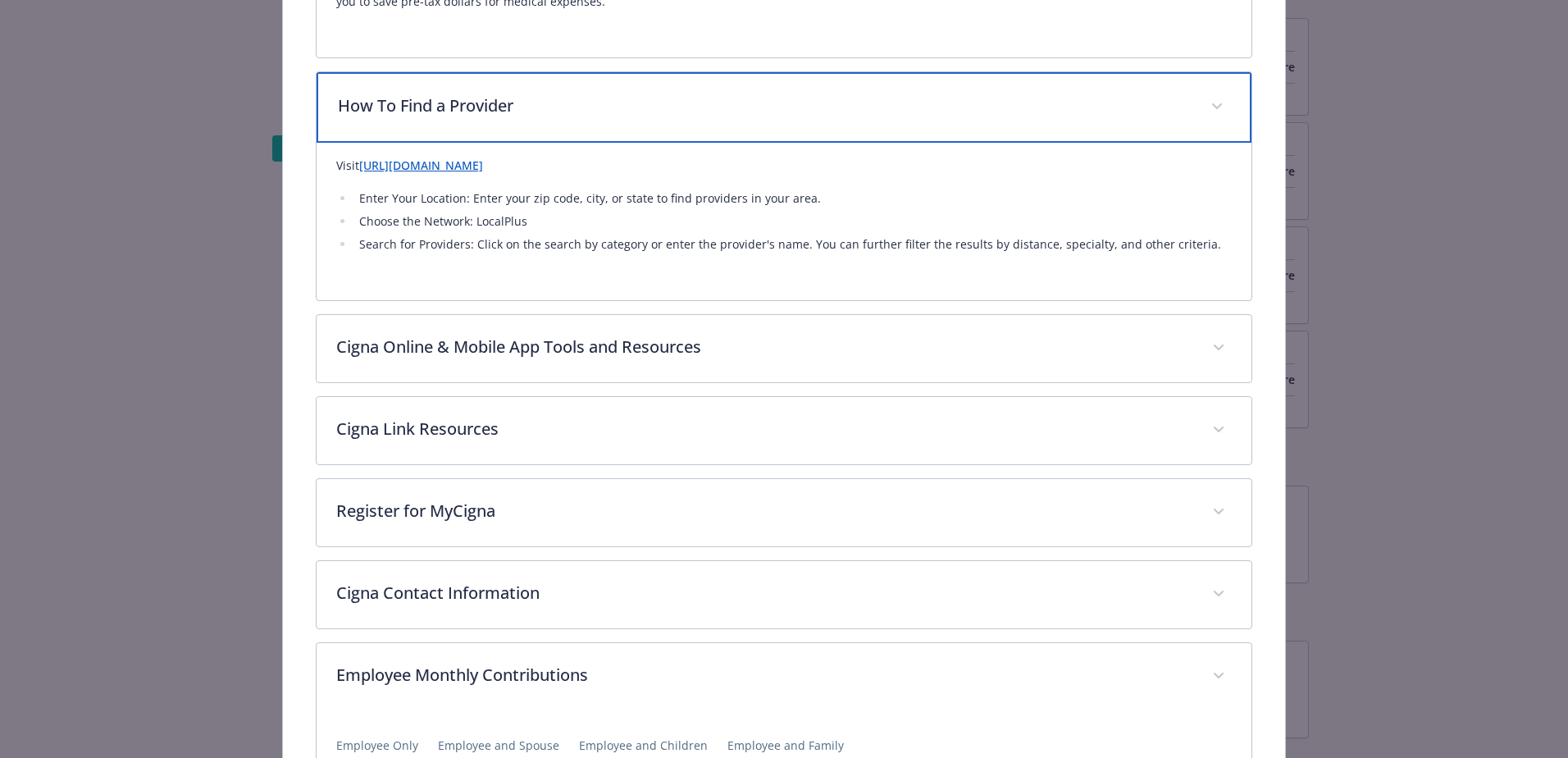
scroll to position [952, 0]
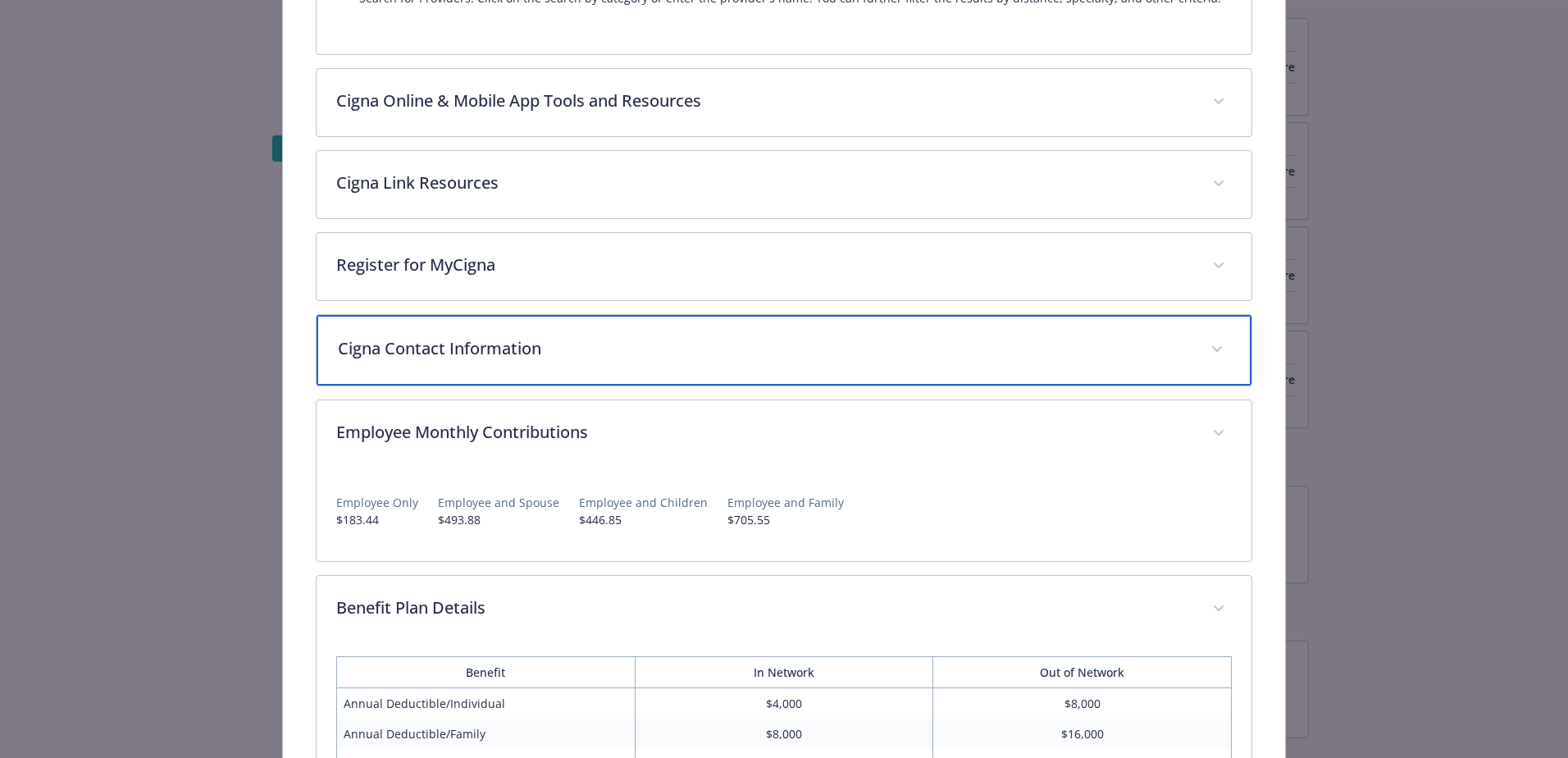
click at [483, 362] on div "Cigna Contact Information" at bounding box center [784, 351] width 935 height 70
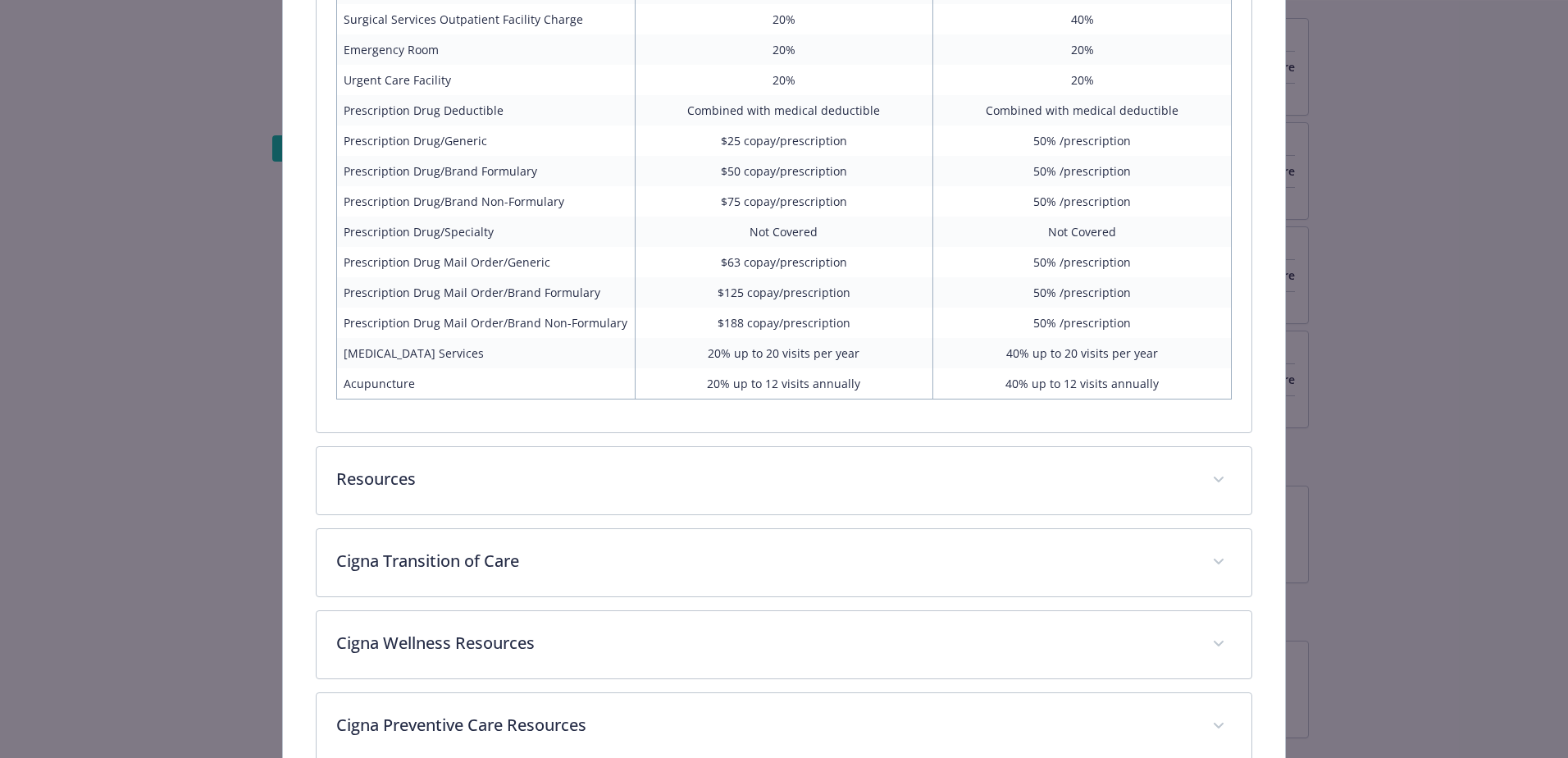
scroll to position [2192, 0]
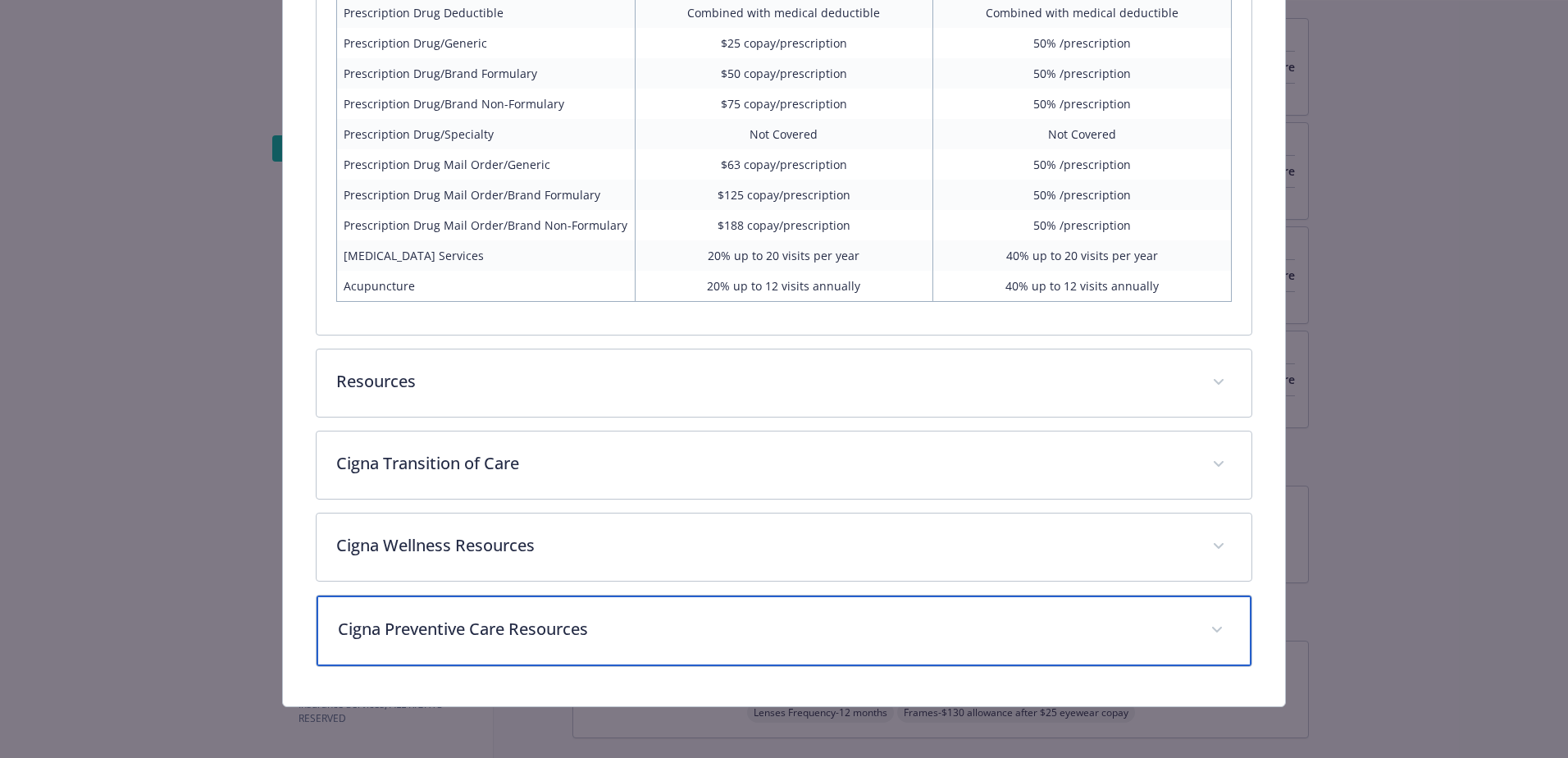
click at [524, 635] on p "Cigna Preventive Care Resources" at bounding box center [764, 629] width 853 height 24
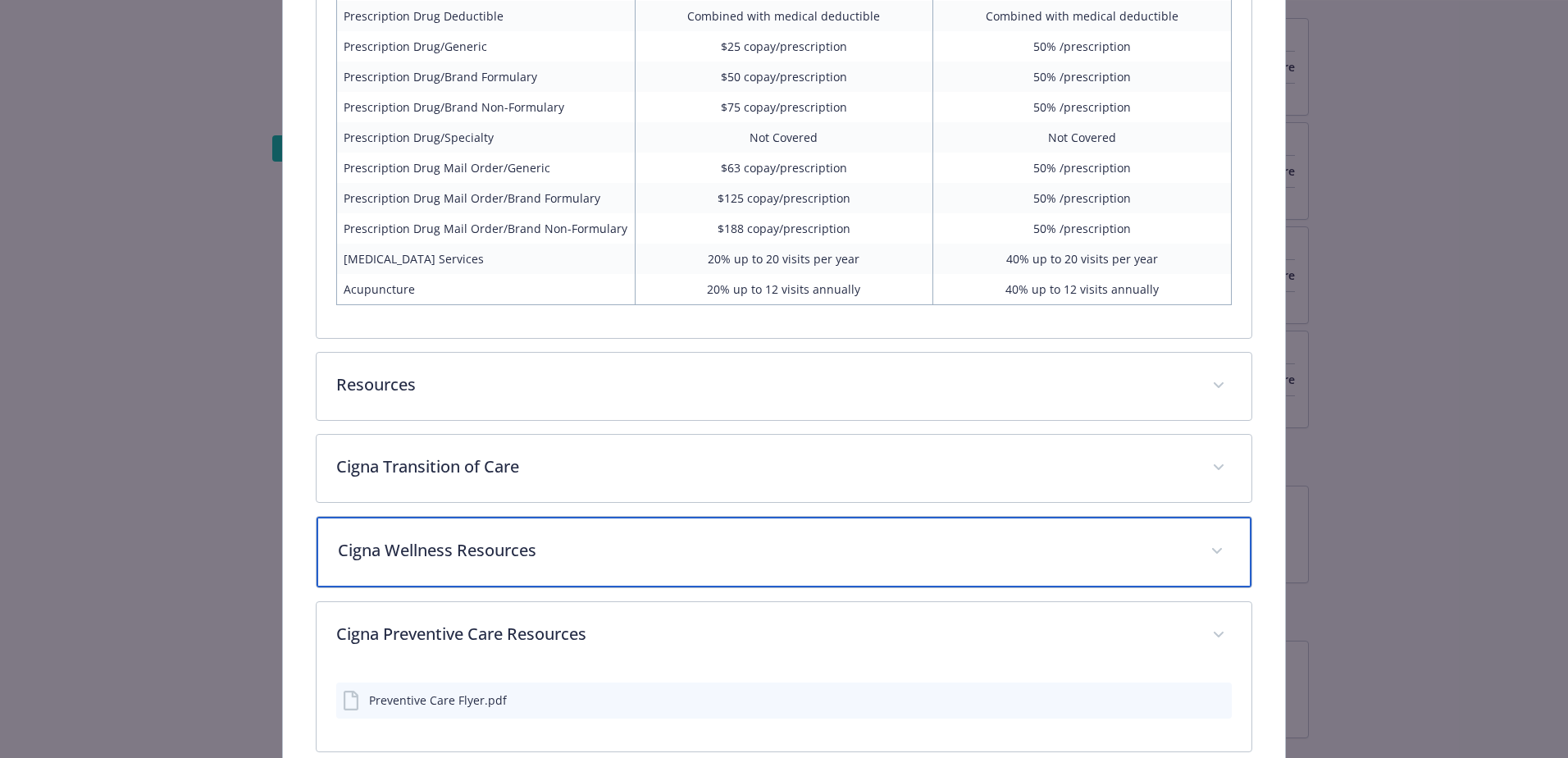
click at [548, 558] on p "Cigna Wellness Resources" at bounding box center [764, 550] width 853 height 24
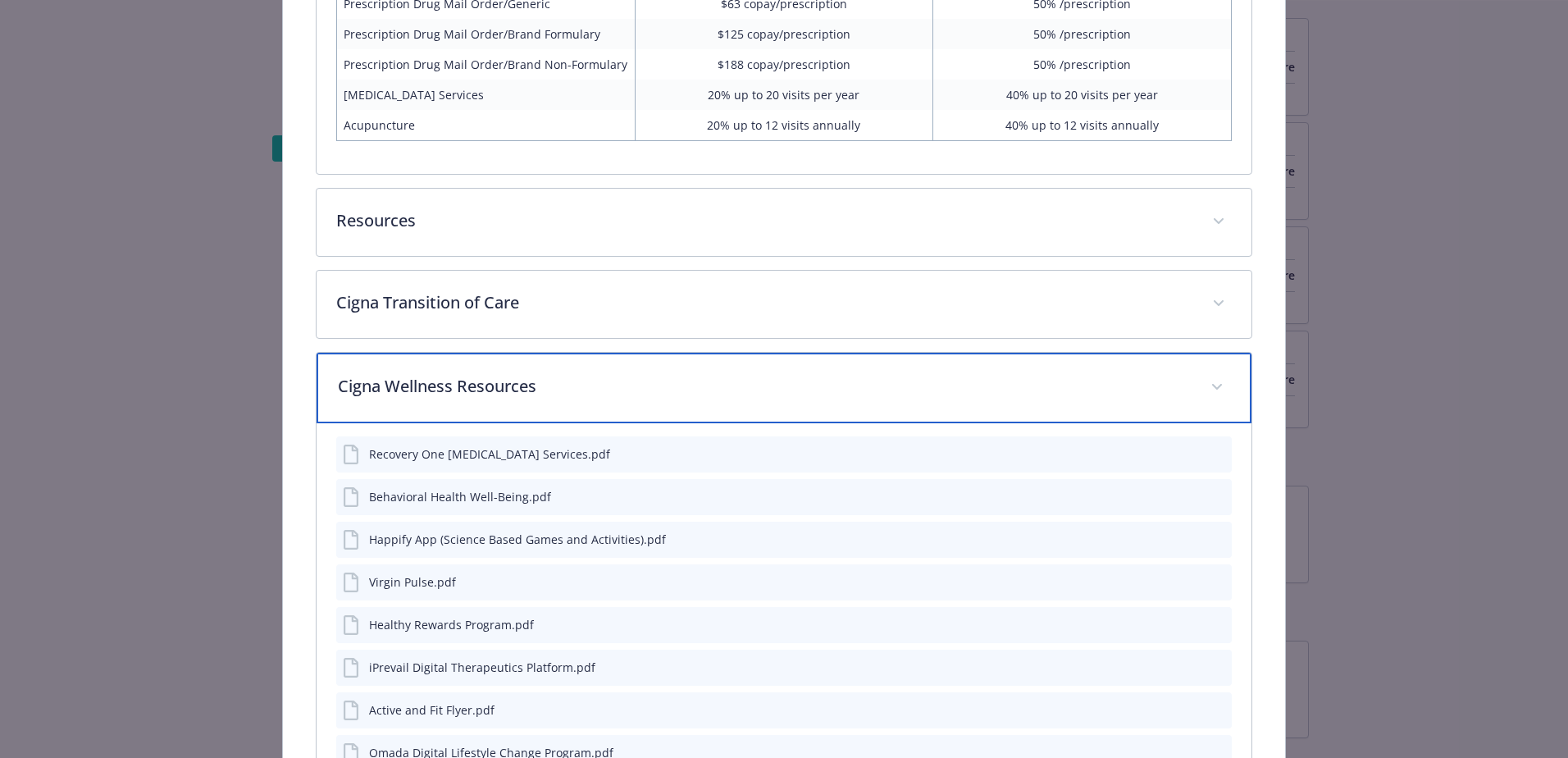
scroll to position [2435, 0]
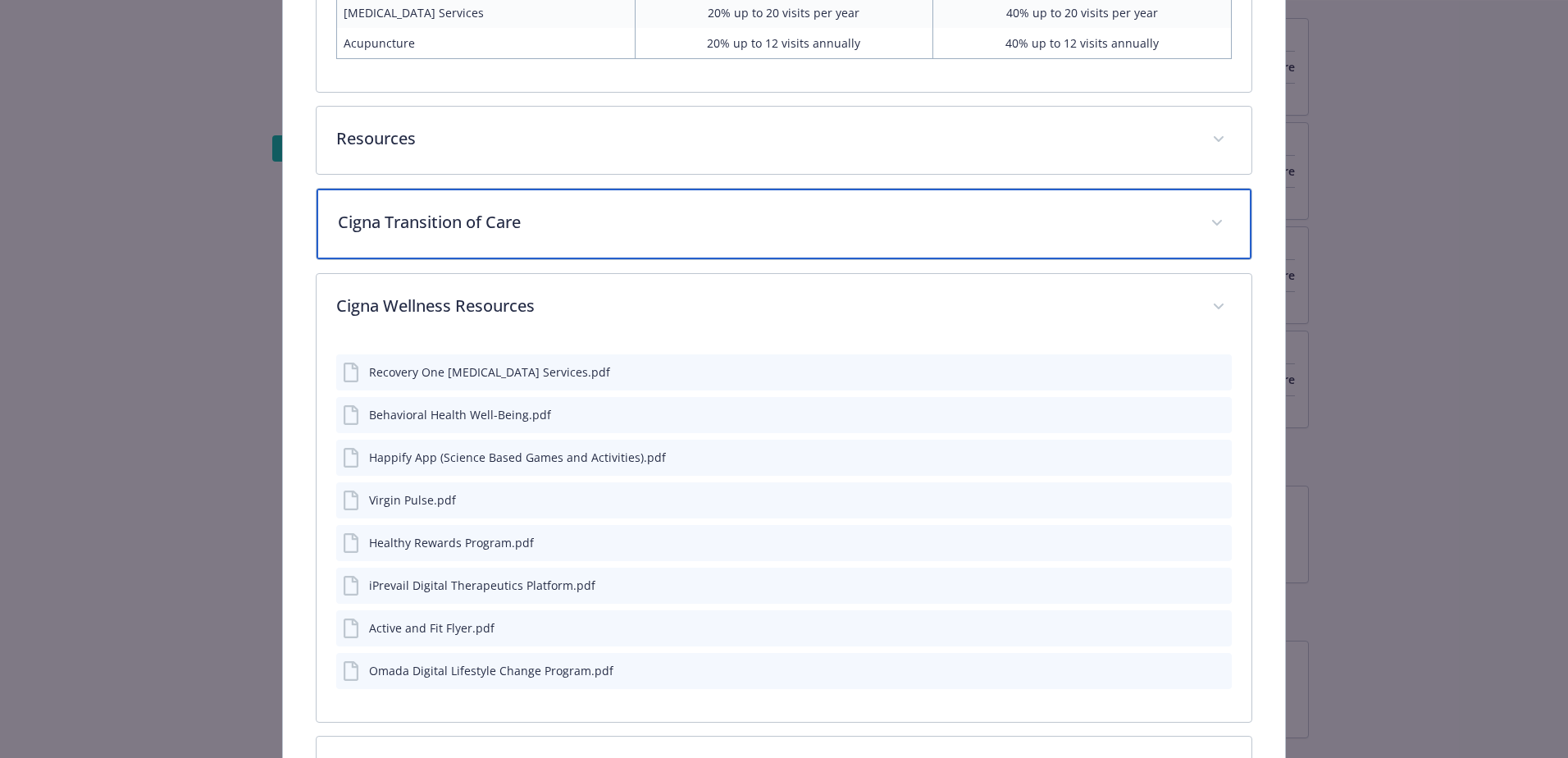
click at [499, 249] on div "Cigna Transition of Care" at bounding box center [784, 224] width 935 height 70
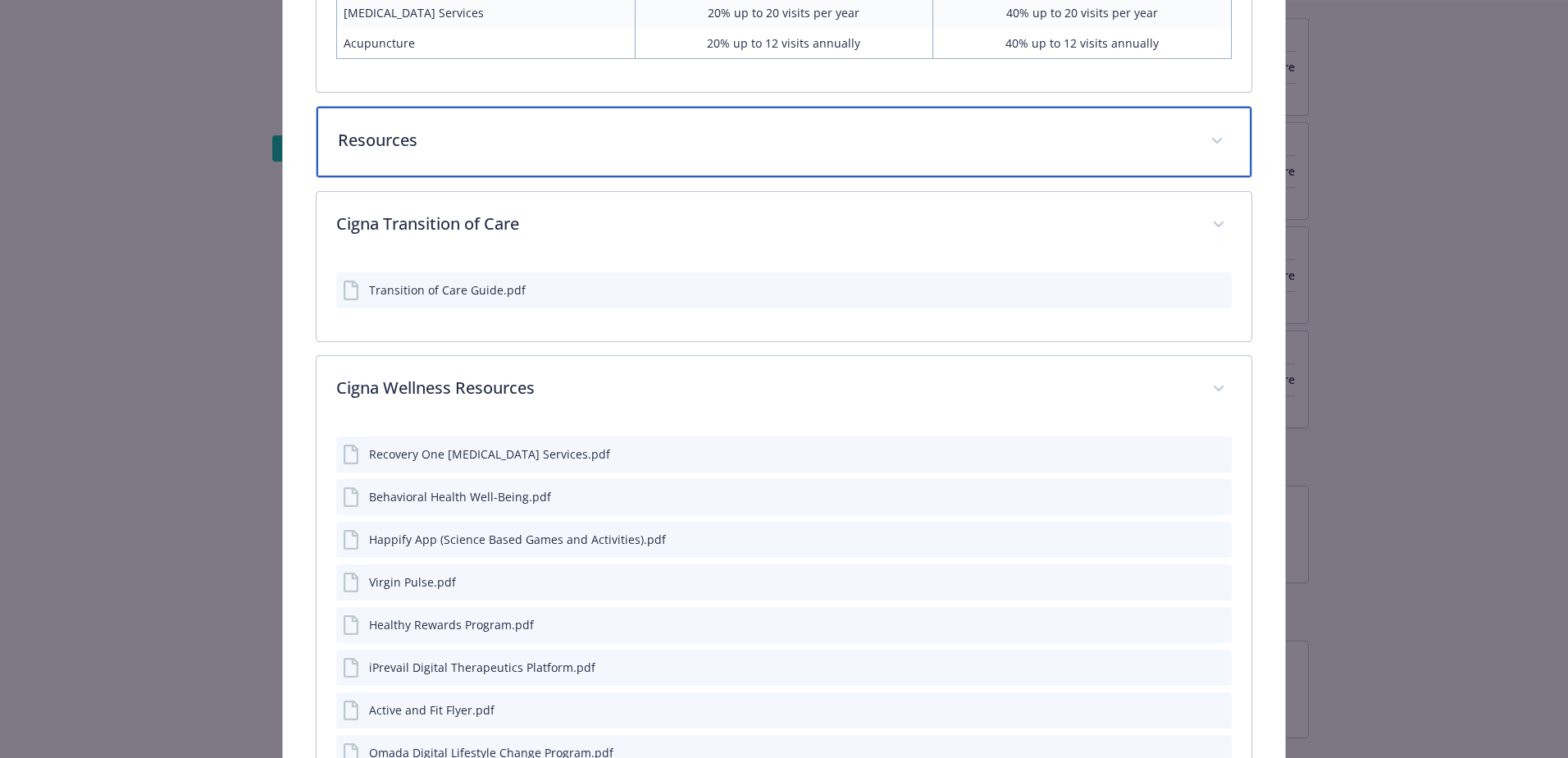
click at [505, 167] on div "Resources" at bounding box center [784, 142] width 935 height 70
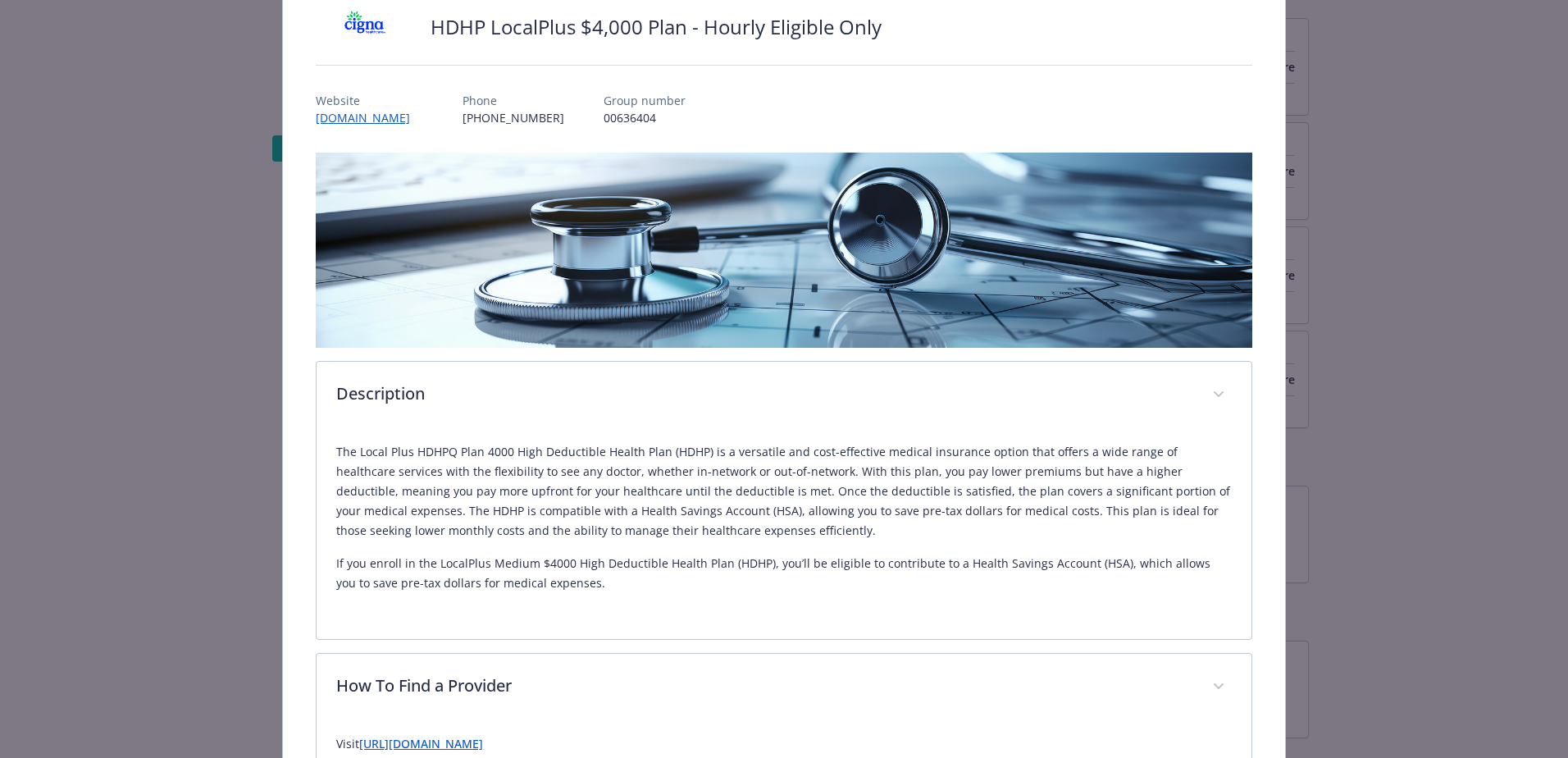
scroll to position [0, 0]
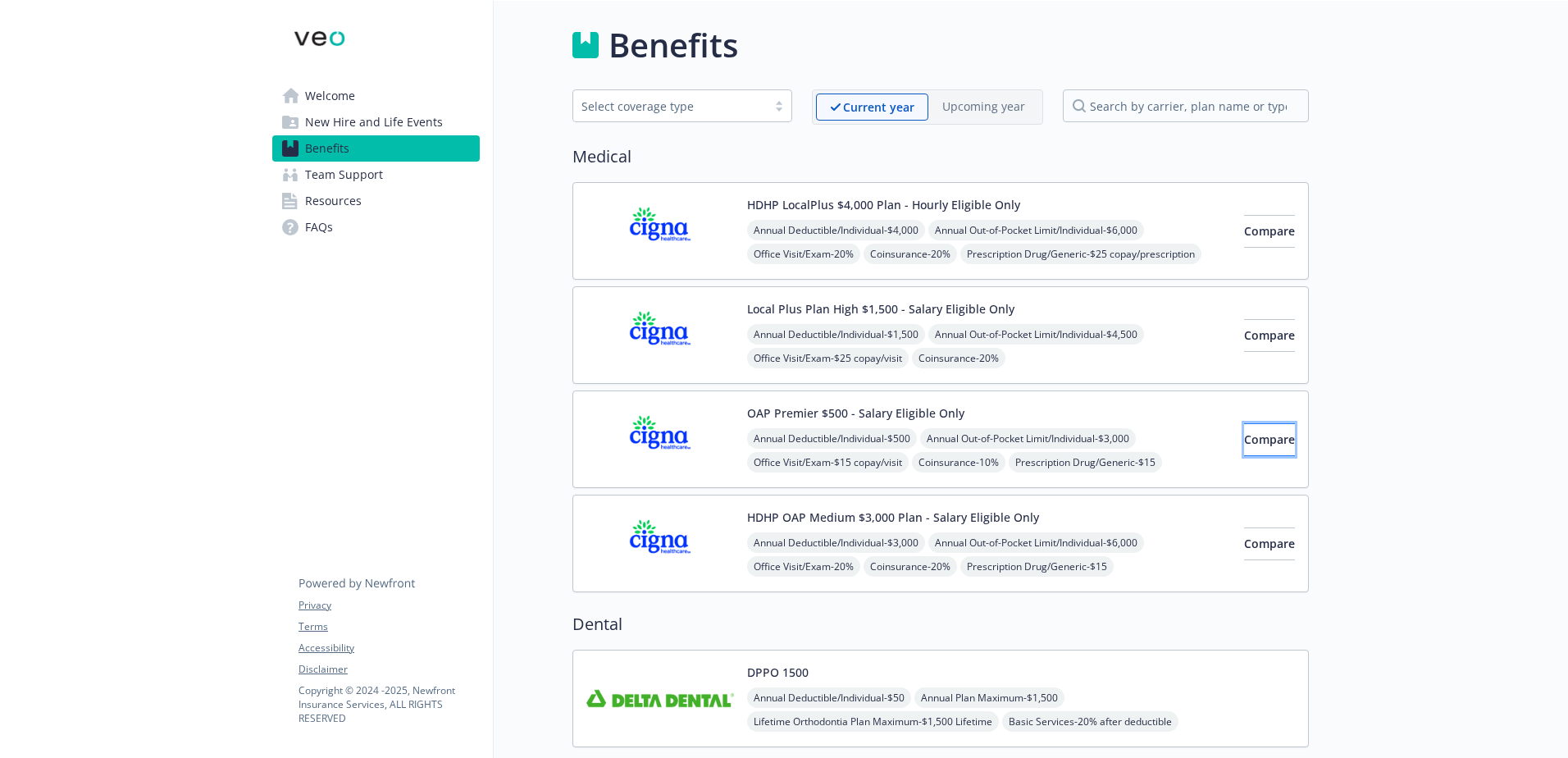
click at [1272, 440] on button "Compare" at bounding box center [1270, 441] width 51 height 33
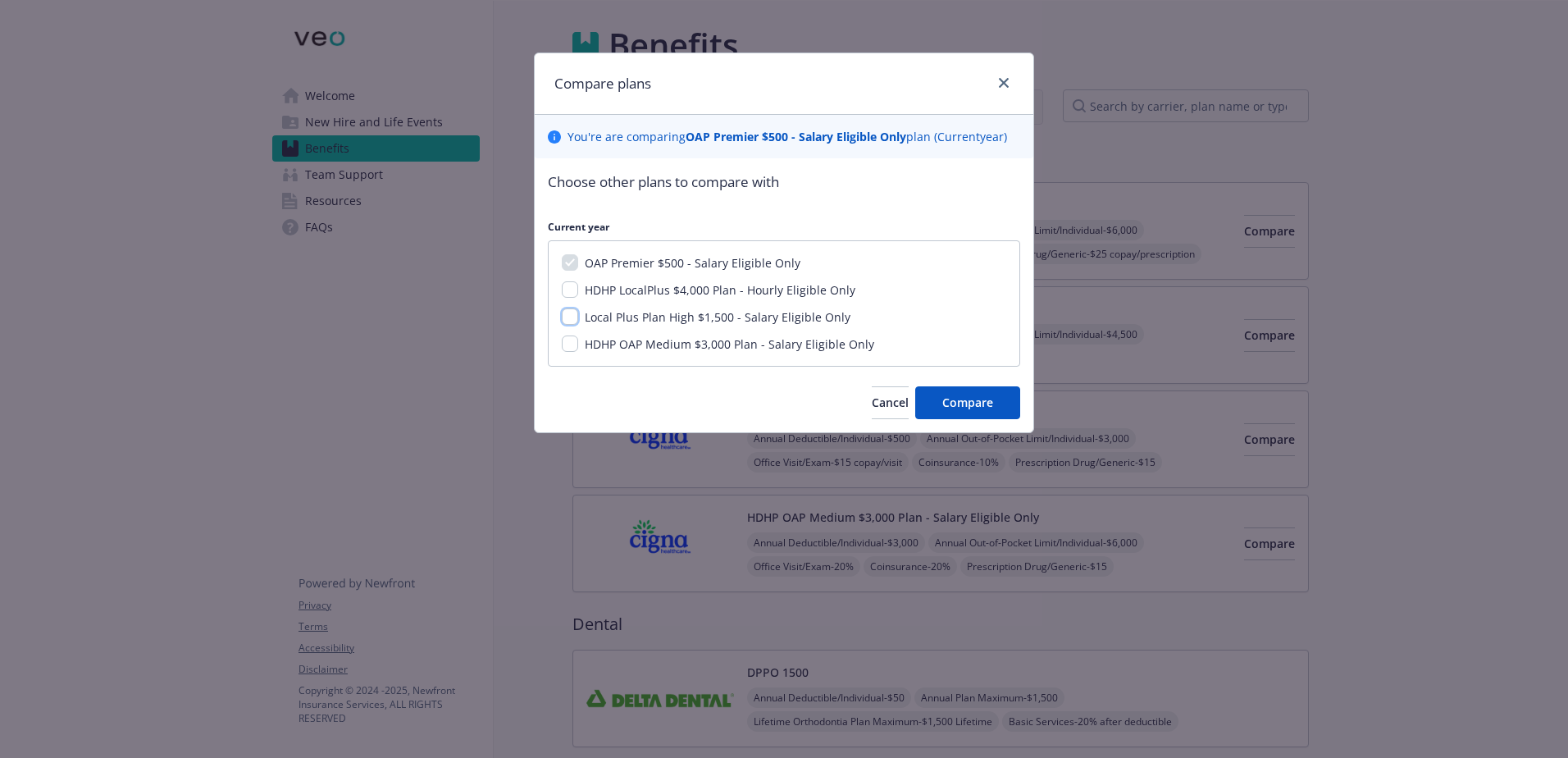
click at [574, 319] on input "Local Plus Plan High $1,500 - Salary Eligible Only" at bounding box center [570, 316] width 17 height 17
checkbox input "true"
click at [572, 340] on input "HDHP OAP Medium $3,000 Plan - Salary Eligible Only" at bounding box center [570, 344] width 17 height 17
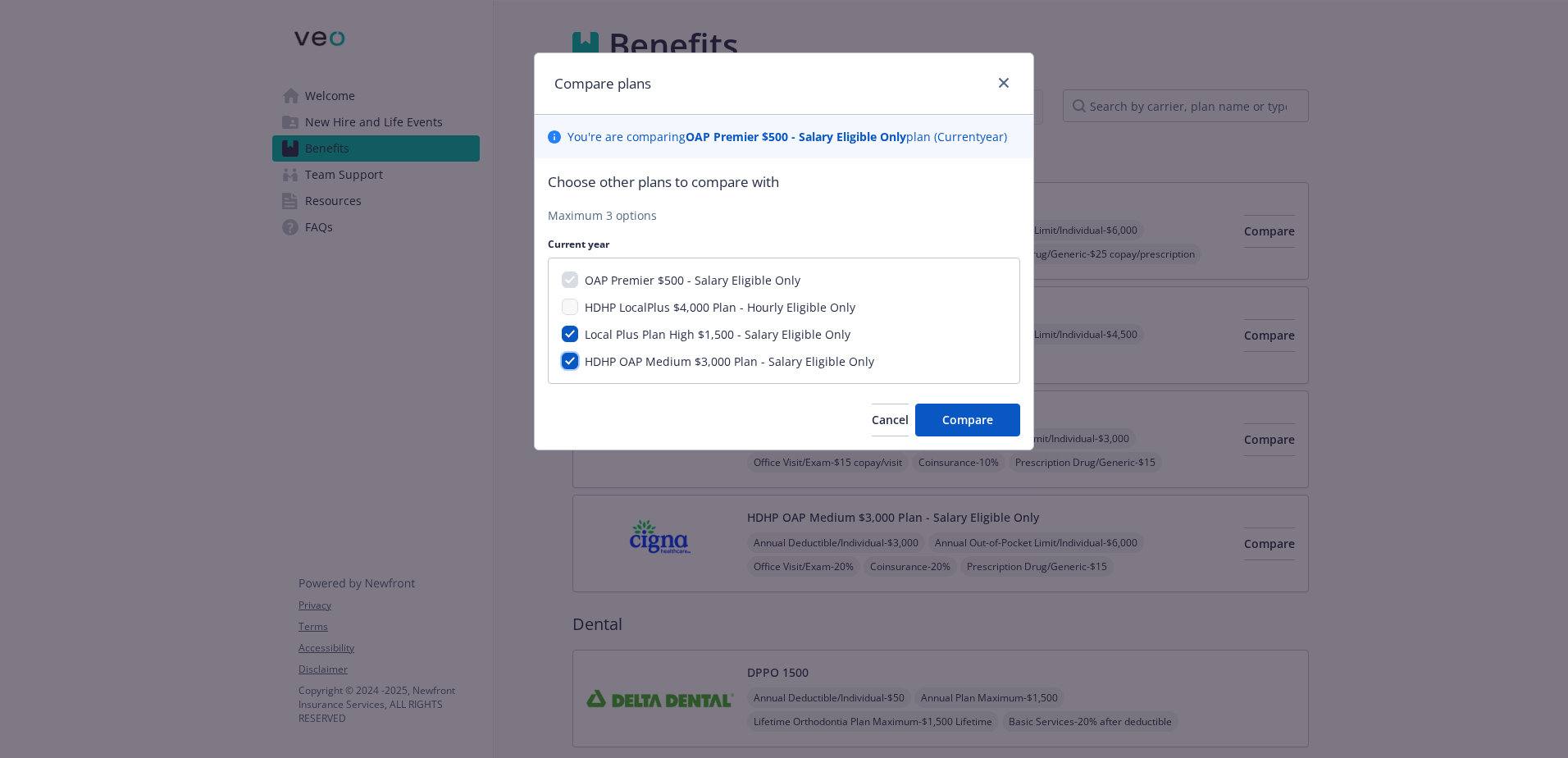
click at [572, 364] on input "HDHP OAP Medium $3,000 Plan - Salary Eligible Only" at bounding box center [570, 360] width 17 height 17
checkbox input "false"
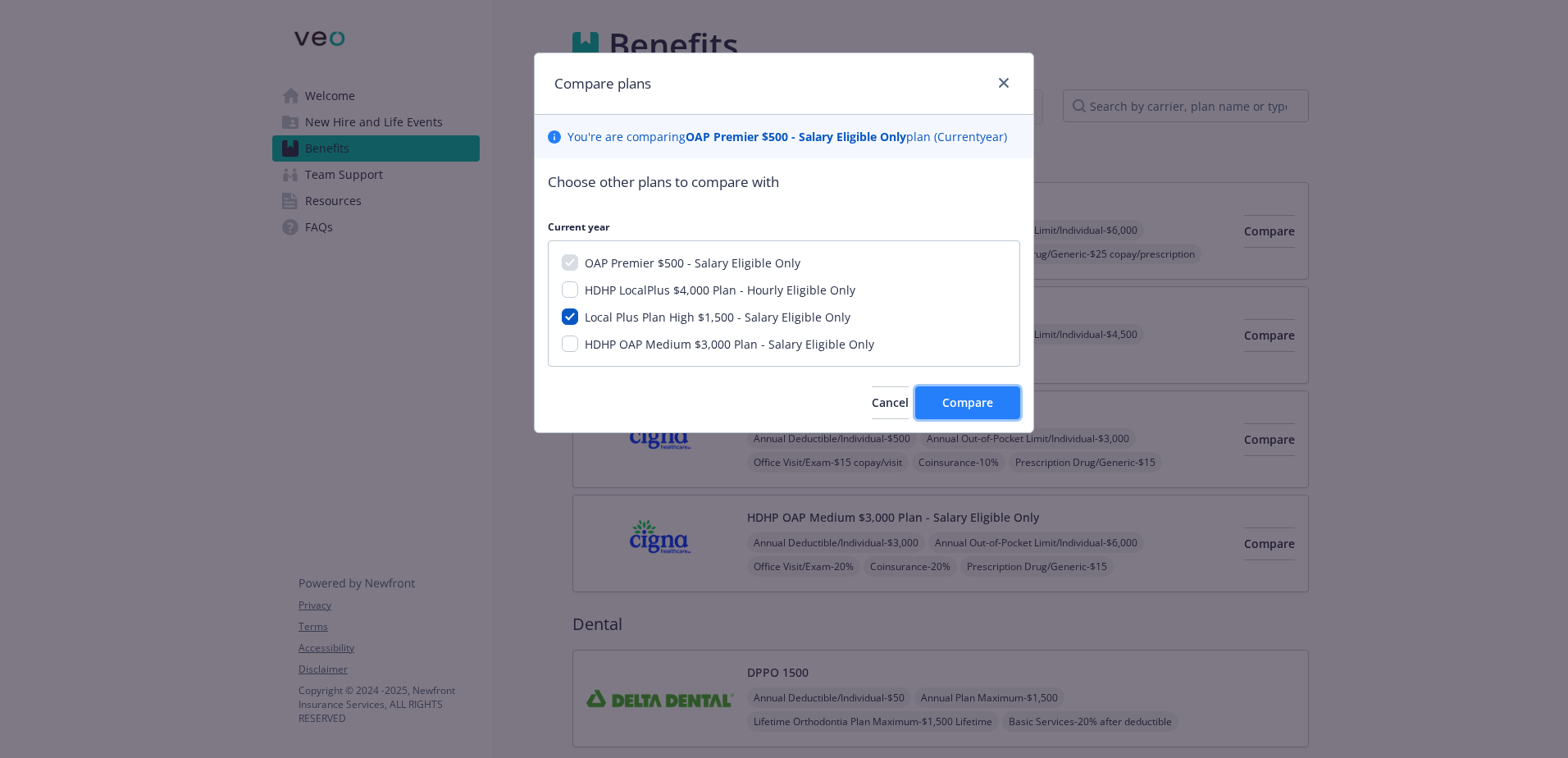
click at [969, 412] on button "Compare" at bounding box center [969, 403] width 105 height 33
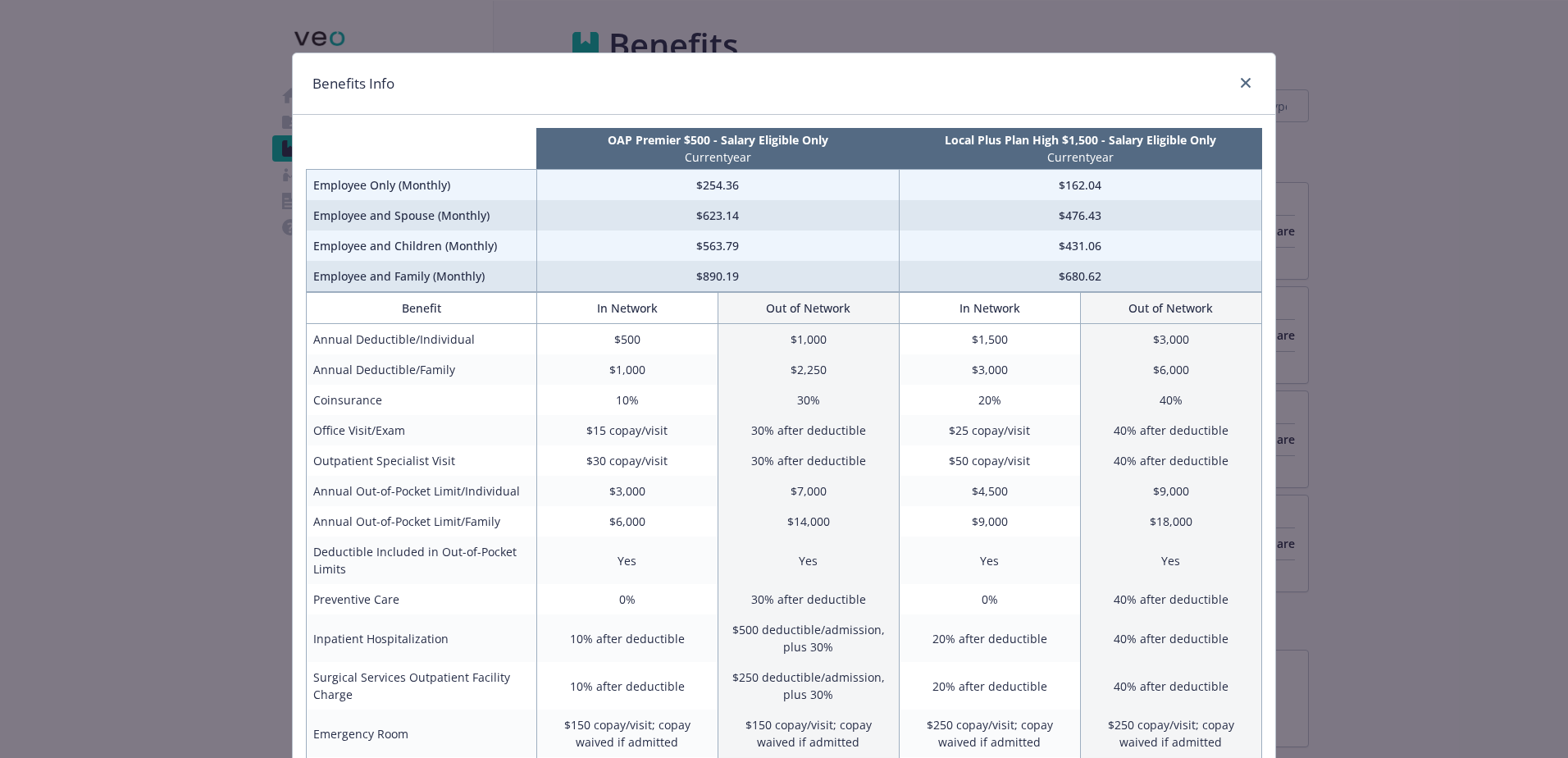
click at [1338, 450] on div "Benefits Info OAP Premier $500 - Salary Eligible Only Current year Local Plus P…" at bounding box center [784, 379] width 1568 height 758
click at [1239, 73] on link "close" at bounding box center [1246, 83] width 20 height 20
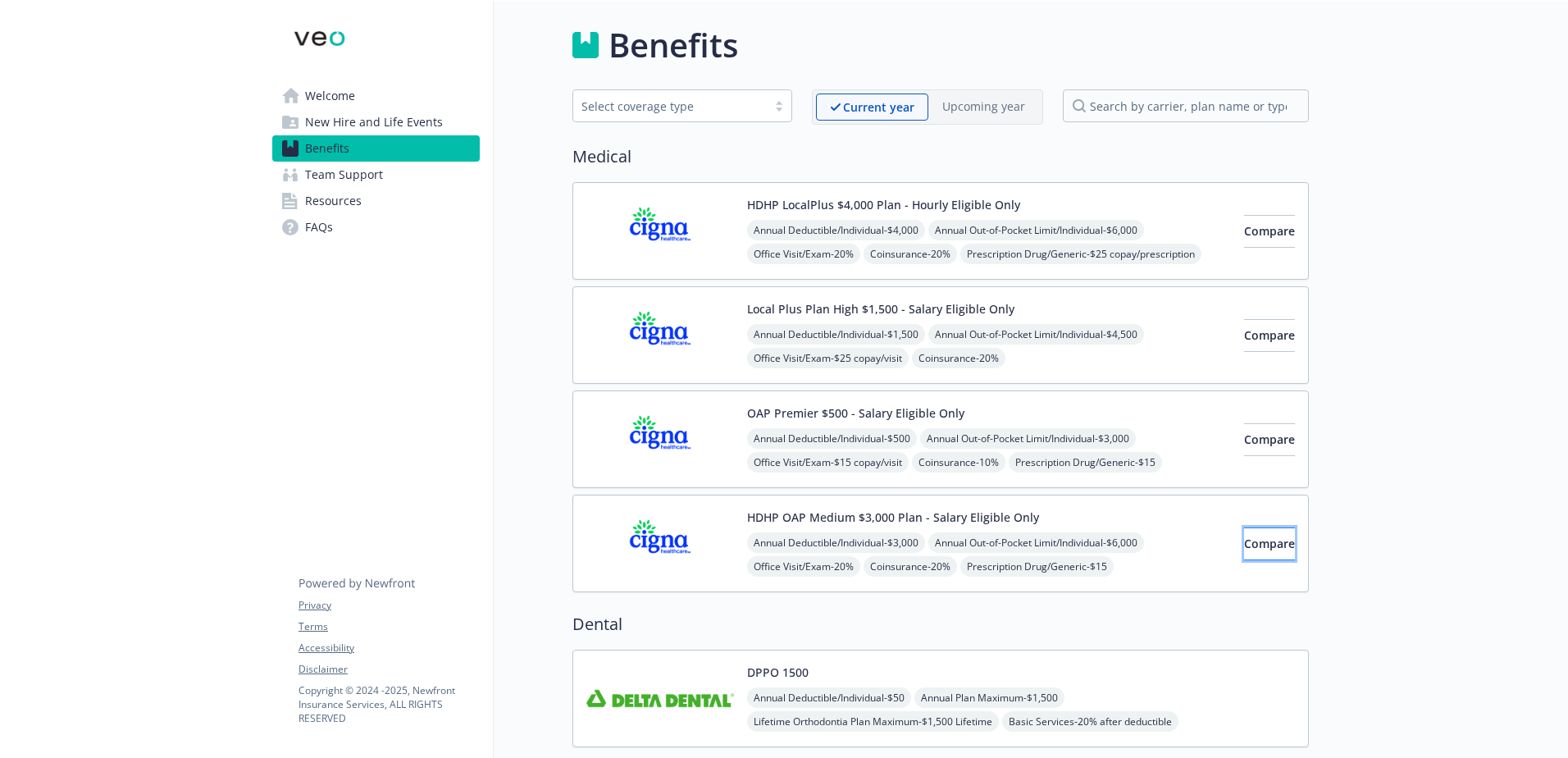
click at [1245, 543] on span "Compare" at bounding box center [1270, 544] width 51 height 16
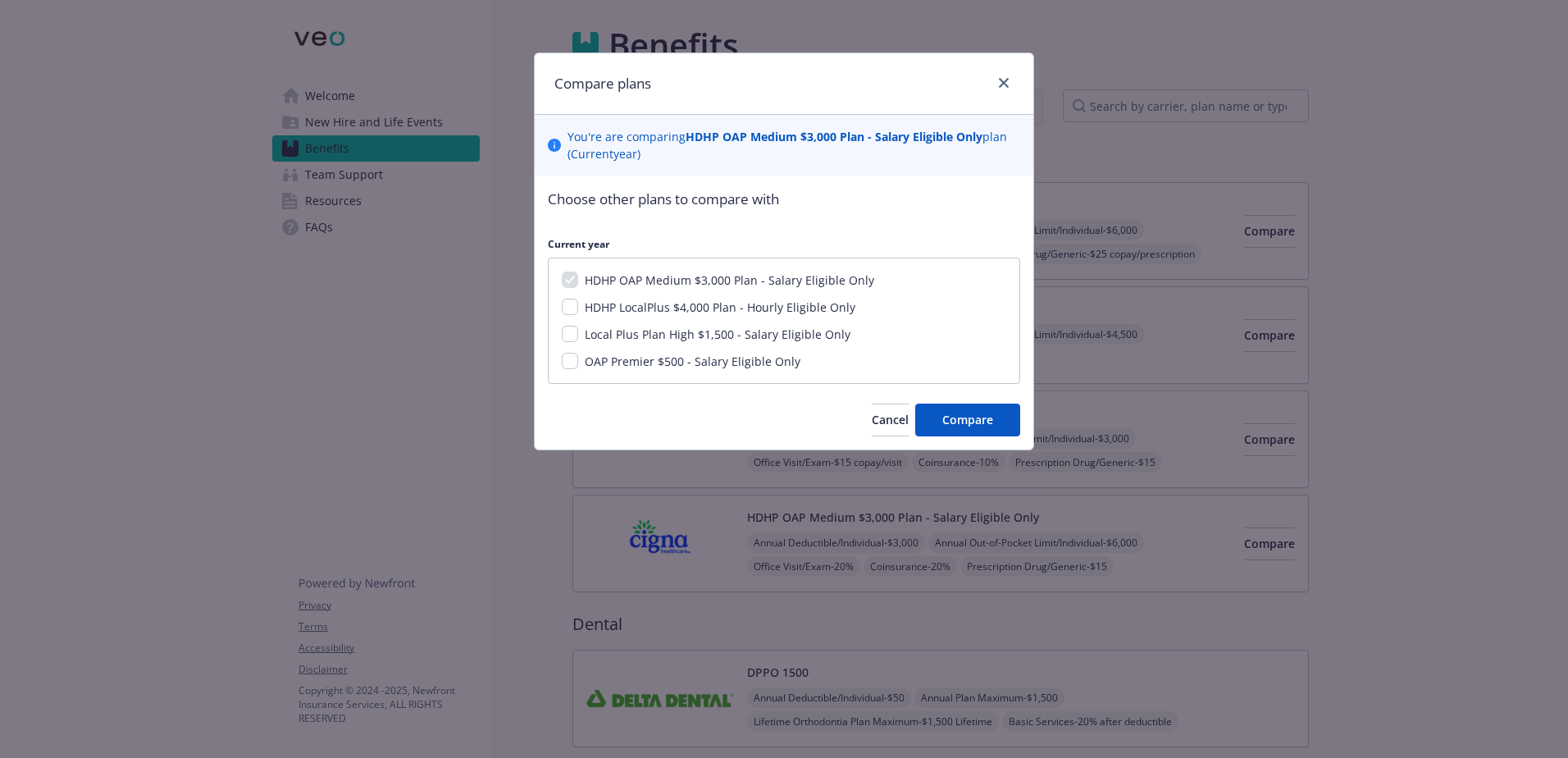
click at [721, 306] on span "HDHP LocalPlus $4,000 Plan - Hourly Eligible Only" at bounding box center [720, 308] width 270 height 16
click at [578, 306] on input "HDHP LocalPlus $4,000 Plan - Hourly Eligible Only" at bounding box center [570, 307] width 17 height 17
checkbox input "true"
click at [965, 419] on span "Compare" at bounding box center [968, 420] width 51 height 16
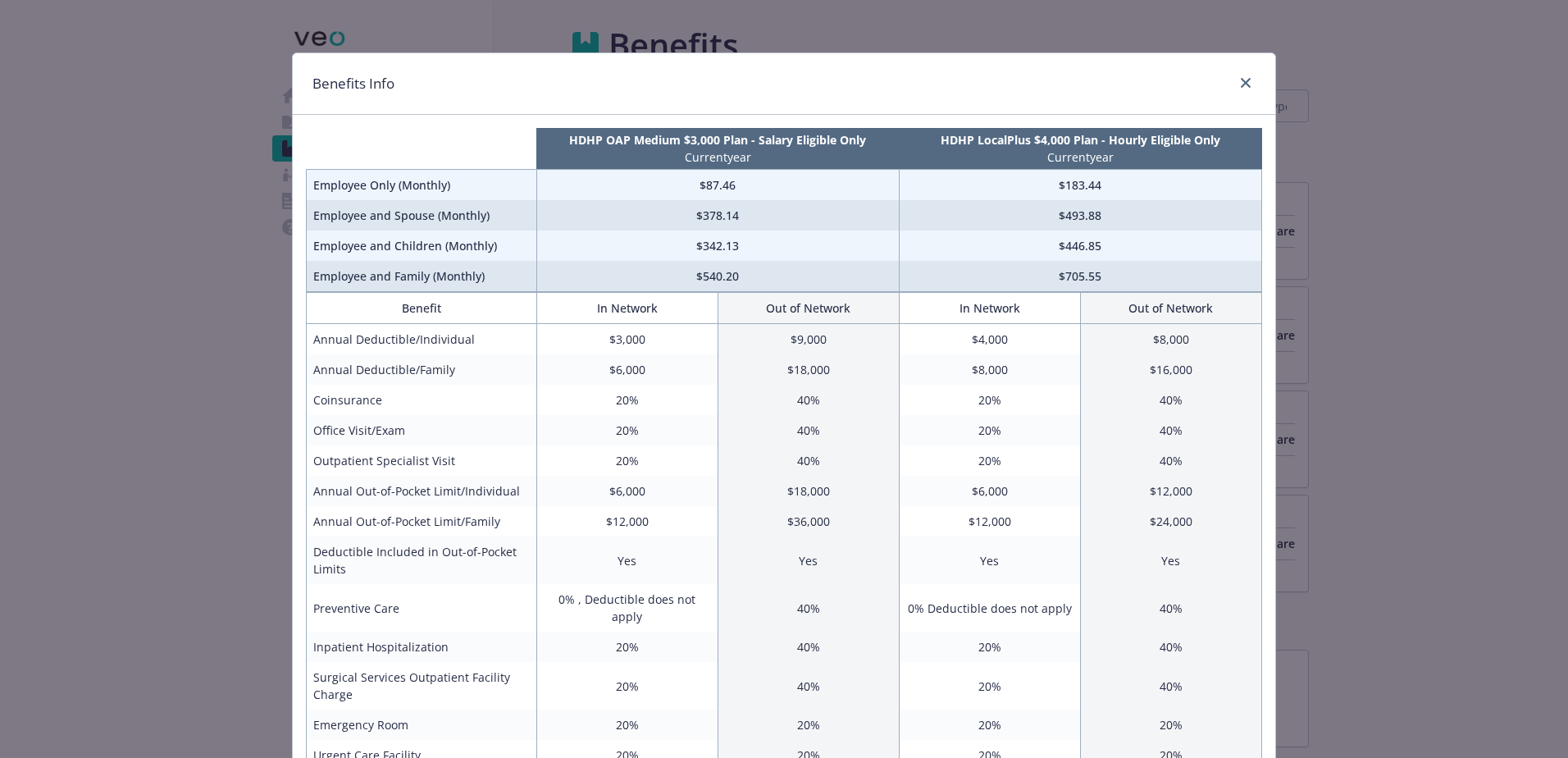
click at [1445, 357] on div "Benefits Info HDHP OAP Medium $3,000 Plan - Salary Eligible Only Current year H…" at bounding box center [784, 379] width 1568 height 758
